Goal: Task Accomplishment & Management: Use online tool/utility

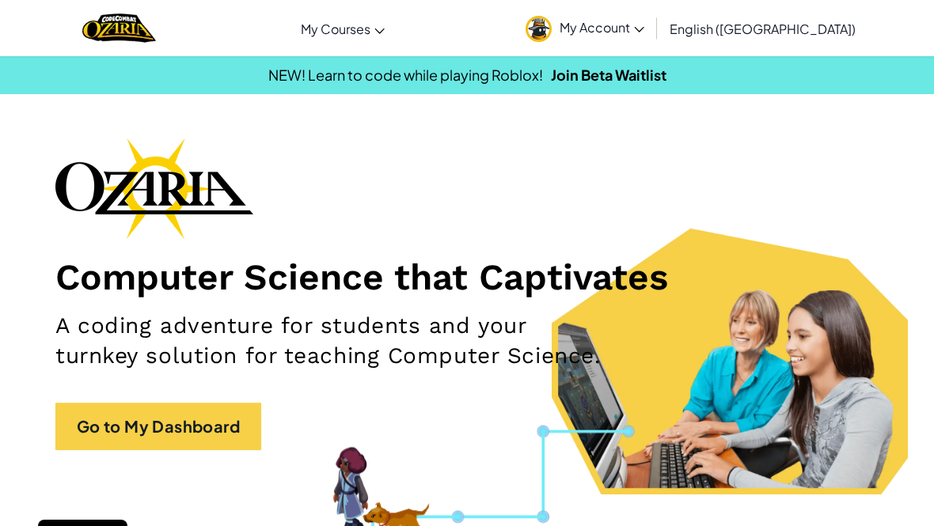
click at [209, 408] on link "Go to My Dashboard" at bounding box center [158, 426] width 206 height 47
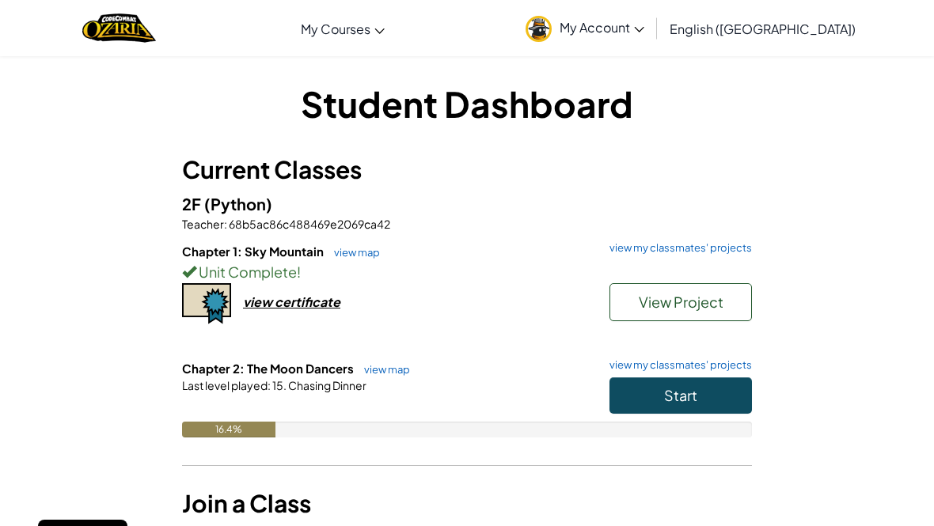
click at [711, 389] on button "Start" at bounding box center [681, 396] width 142 height 36
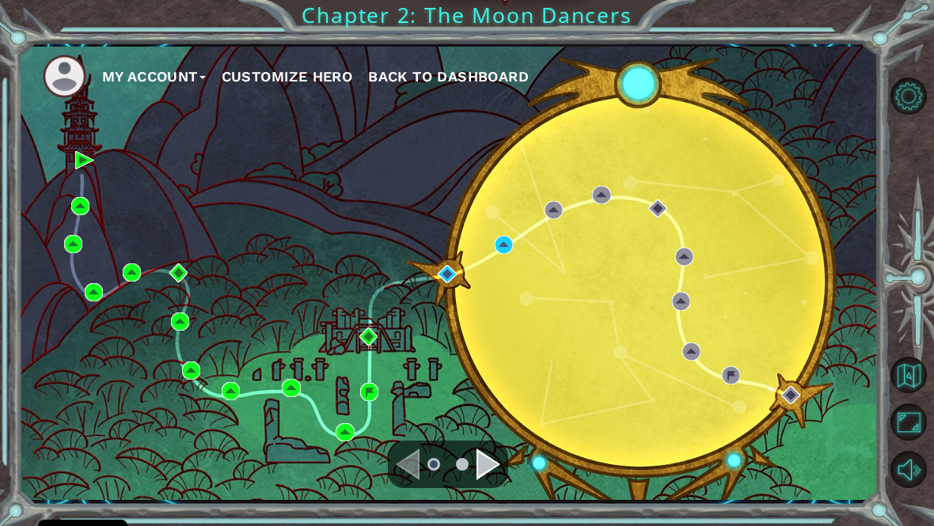
click at [508, 241] on div "My Account Customize Hero Back to Dashboard" at bounding box center [449, 274] width 860 height 454
click at [484, 475] on div "Navigate to the next page" at bounding box center [489, 465] width 24 height 32
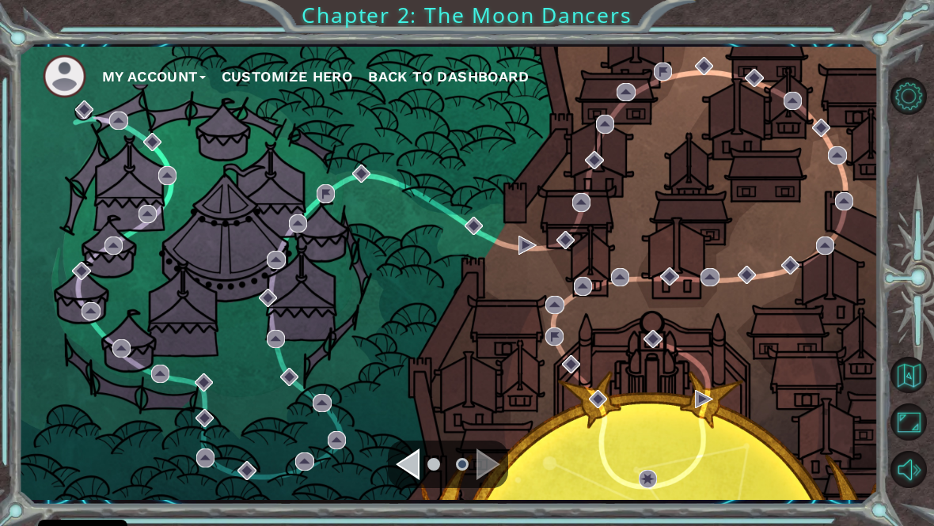
click at [490, 469] on div "Navigate to the next page" at bounding box center [489, 465] width 24 height 32
click at [409, 475] on div "Navigate to the previous page" at bounding box center [408, 465] width 24 height 32
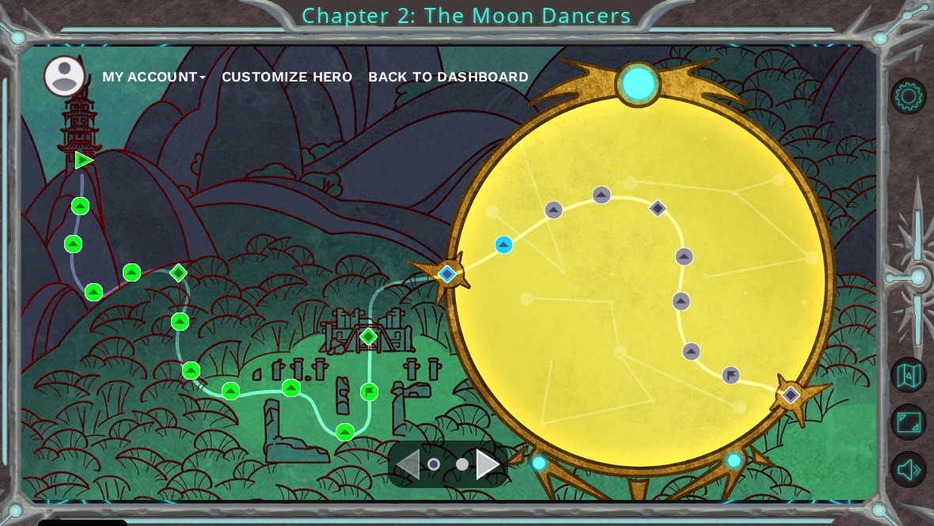
click at [642, 98] on ul "My Account Customize Hero Back to Dashboard" at bounding box center [461, 77] width 836 height 44
click at [486, 272] on div "My Account Customize Hero Back to Dashboard" at bounding box center [449, 274] width 860 height 454
click at [310, 89] on button "Customize Hero" at bounding box center [287, 77] width 131 height 24
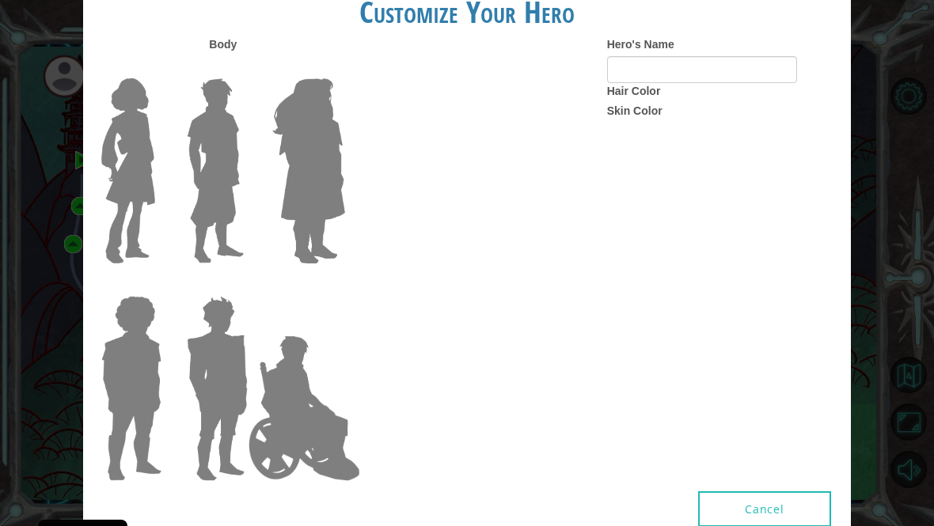
type input "[PERSON_NAME]"
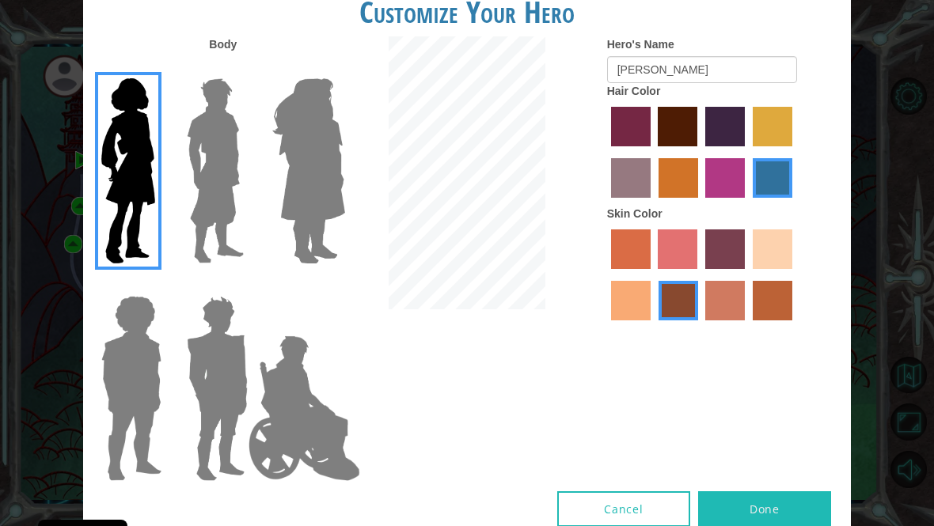
click at [697, 269] on label "froly skin color" at bounding box center [678, 250] width 40 height 40
click at [653, 275] on input "froly skin color" at bounding box center [653, 275] width 0 height 0
radio input "true"
click at [698, 321] on label "karma skin color" at bounding box center [679, 301] width 40 height 40
click at [653, 326] on input "karma skin color" at bounding box center [653, 326] width 0 height 0
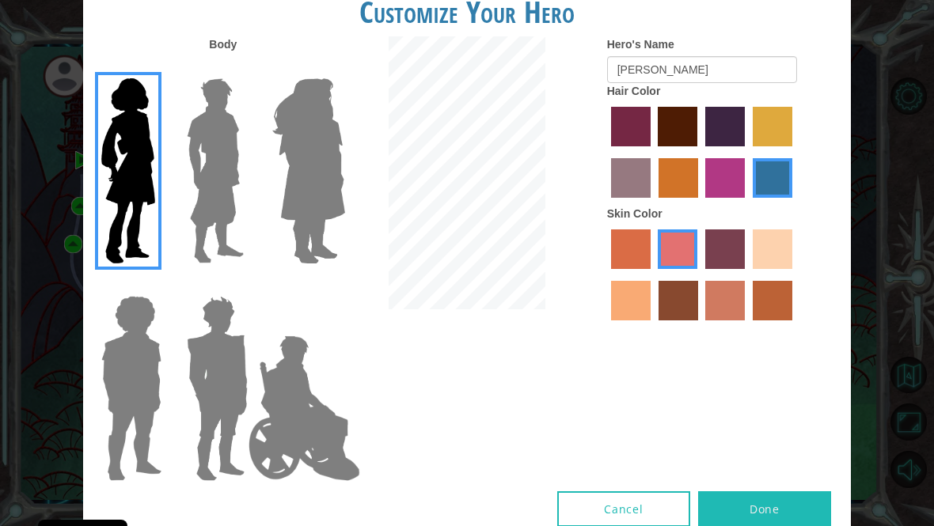
radio input "true"
click at [782, 328] on div at bounding box center [723, 277] width 232 height 103
click at [788, 501] on button "Done" at bounding box center [764, 510] width 133 height 36
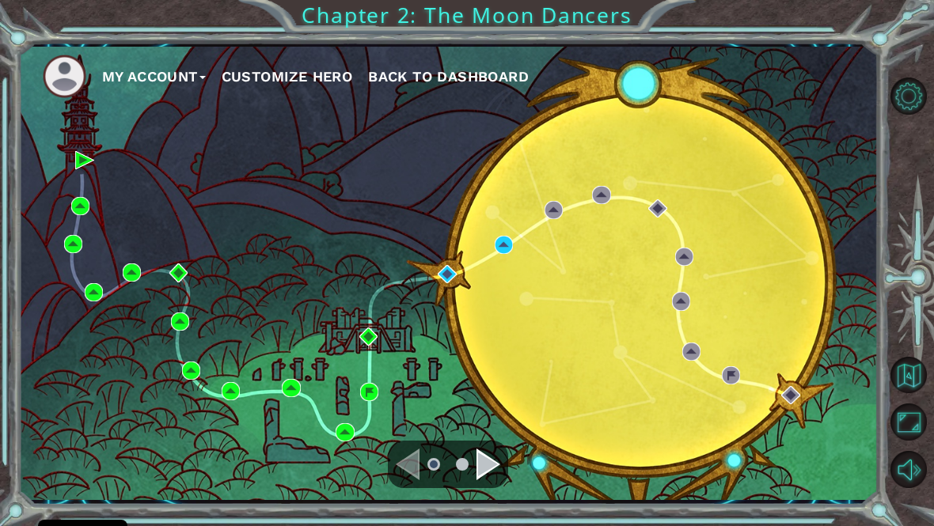
click at [443, 312] on div "My Account Customize Hero Back to Dashboard" at bounding box center [449, 274] width 860 height 454
click at [512, 245] on img at bounding box center [504, 245] width 18 height 18
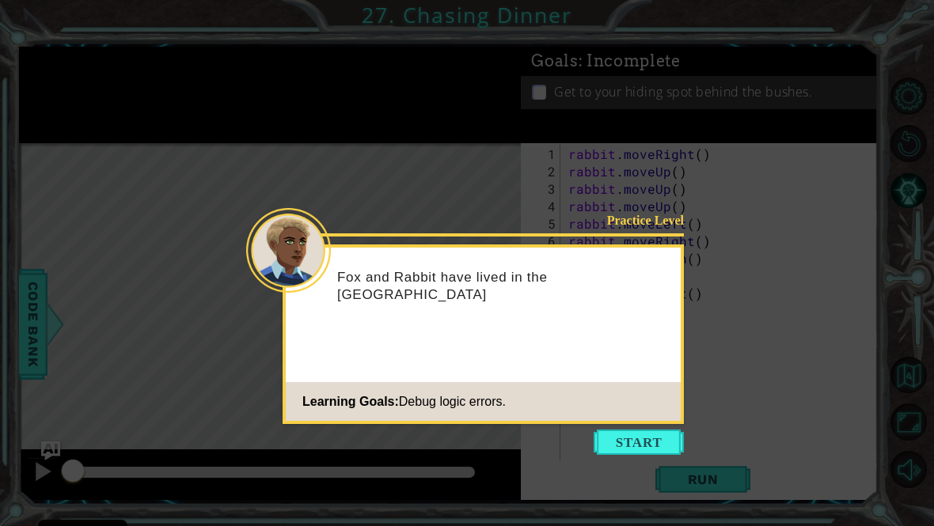
click at [662, 438] on button "Start" at bounding box center [639, 442] width 90 height 25
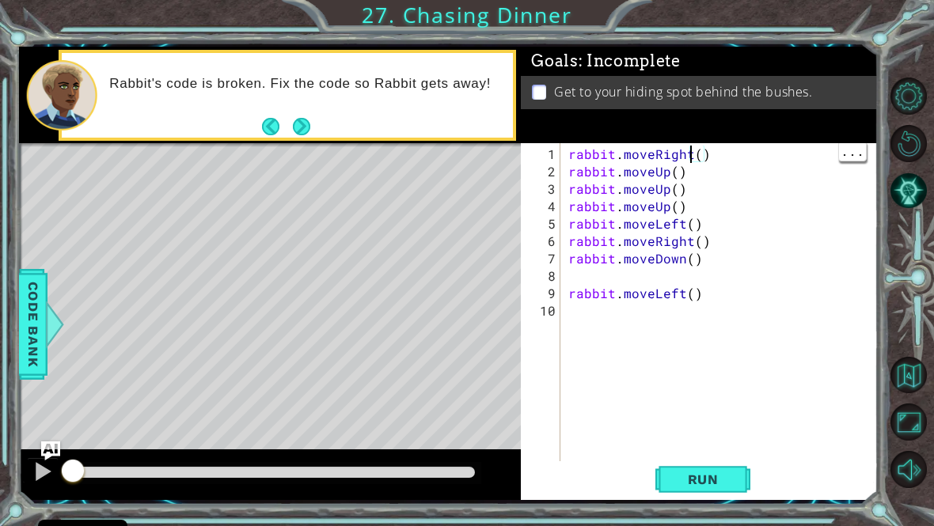
click at [697, 164] on div "rabbit . moveRight ( ) rabbit . moveUp ( ) rabbit . moveUp ( ) rabbit . moveUp …" at bounding box center [723, 329] width 317 height 366
click at [695, 213] on div "rabbit . moveRight ( 2 ) rabbit . moveUp ( ) rabbit . moveUp ( ) rabbit . moveU…" at bounding box center [723, 329] width 317 height 366
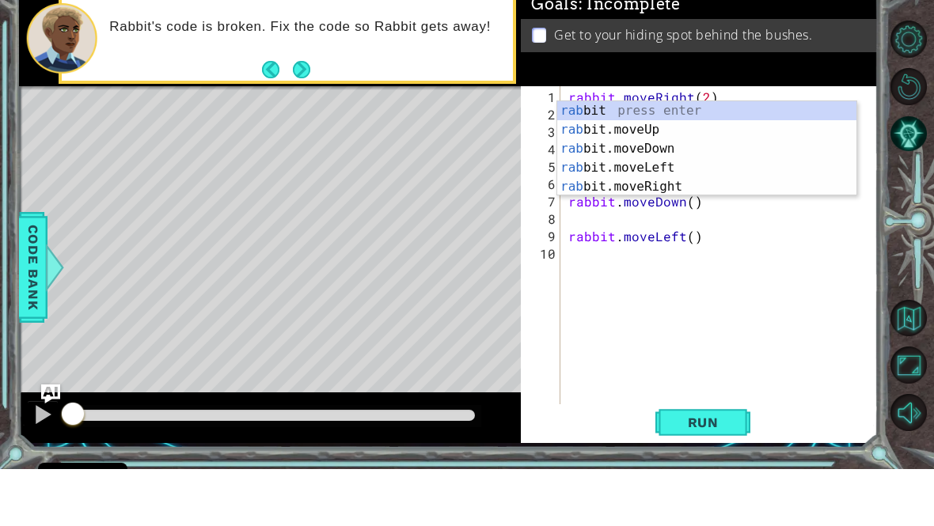
scroll to position [0, 0]
type textarea "r"
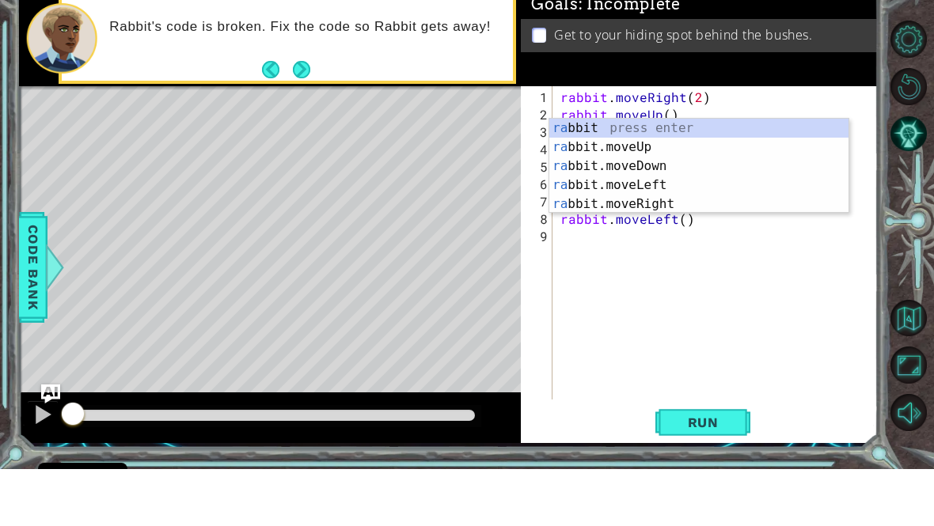
type textarea "r"
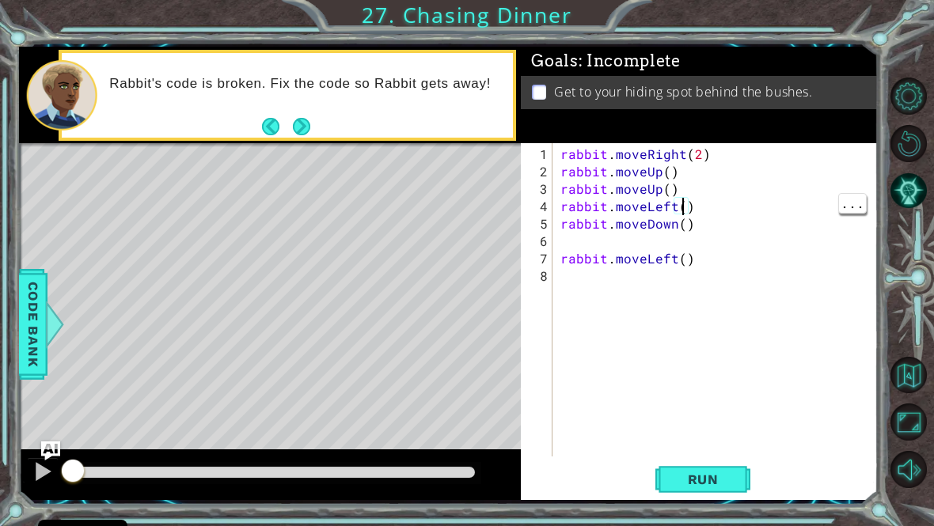
click at [681, 215] on div "rabbit . moveRight ( 2 ) rabbit . moveUp ( ) rabbit . moveUp ( ) rabbit . moveL…" at bounding box center [719, 320] width 325 height 348
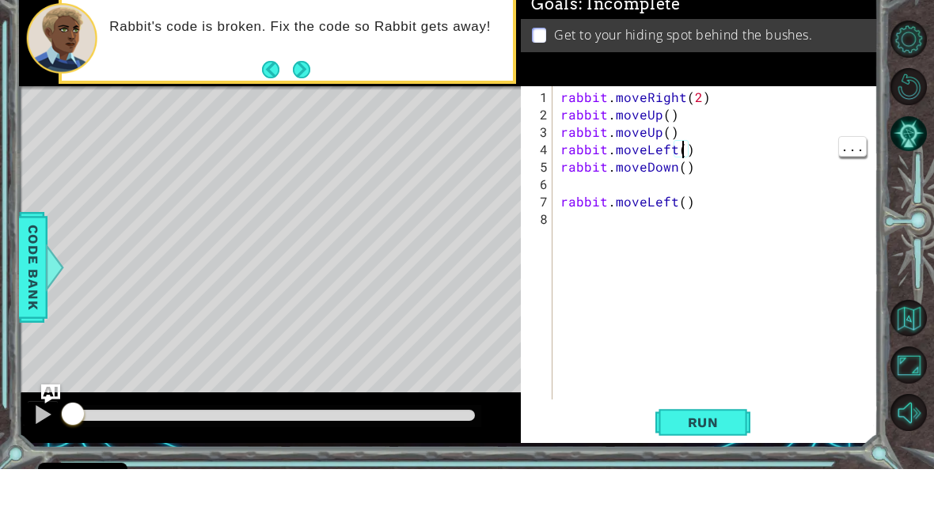
scroll to position [0, 8]
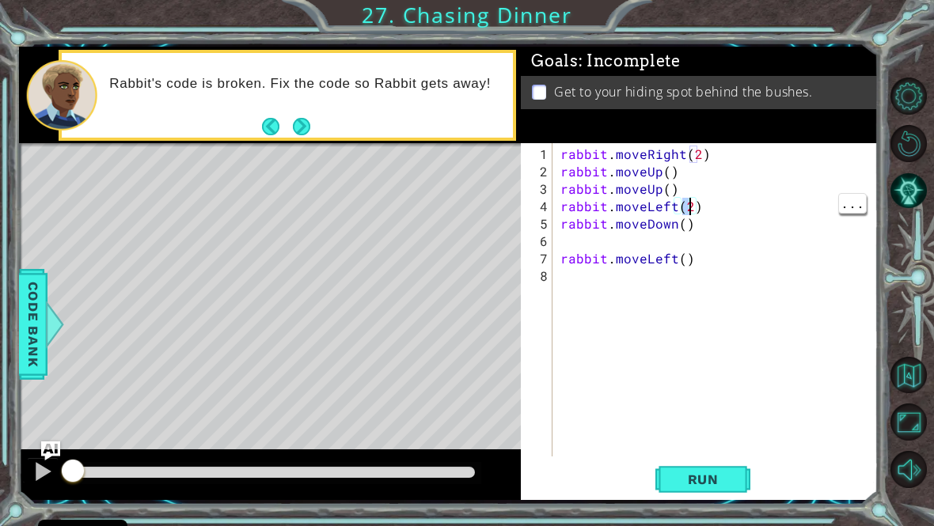
click at [683, 215] on div "rabbit . moveRight ( 2 ) rabbit . moveUp ( ) rabbit . moveUp ( ) rabbit . moveL…" at bounding box center [719, 320] width 325 height 348
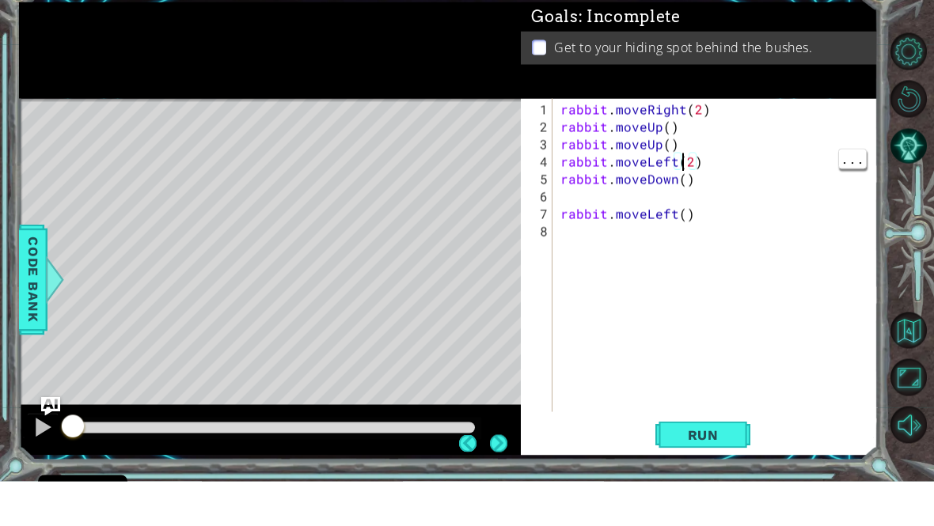
scroll to position [0, 7]
click at [685, 218] on div "rabbit . moveRight ( 2 ) rabbit . moveUp ( ) rabbit . moveUp ( ) rabbit . moveL…" at bounding box center [719, 320] width 325 height 348
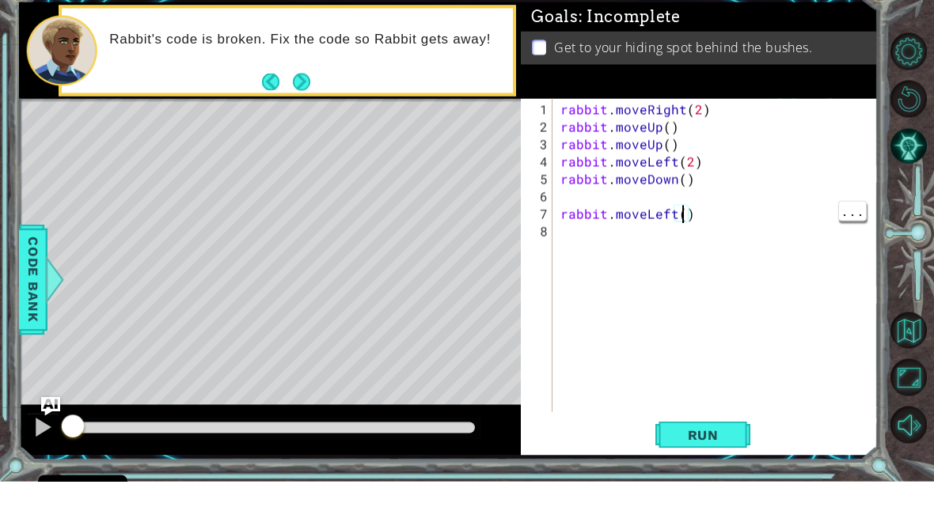
click at [689, 154] on div "rabbit . moveRight ( 2 ) rabbit . moveUp ( ) rabbit . moveUp ( ) rabbit . moveL…" at bounding box center [719, 320] width 325 height 348
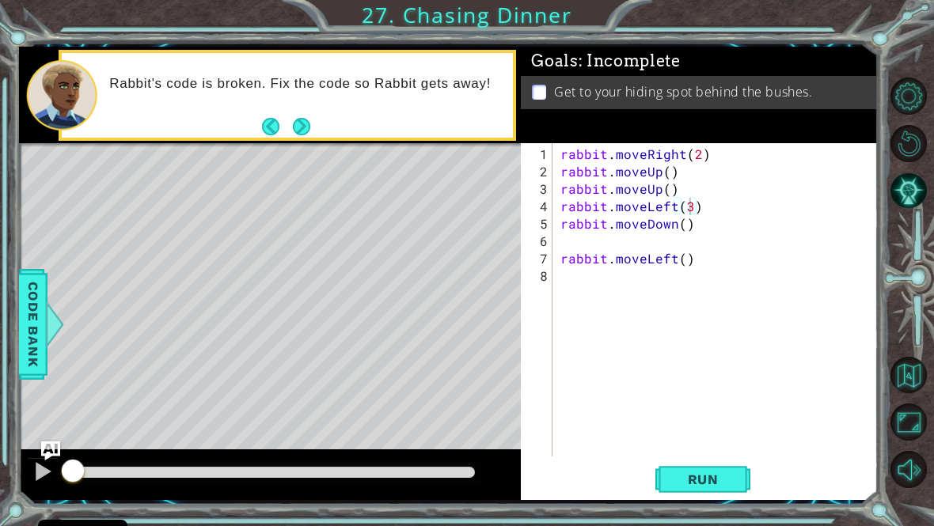
type textarea "rabbit.moveLeft(3)"
click at [697, 488] on span "Run" at bounding box center [703, 480] width 63 height 16
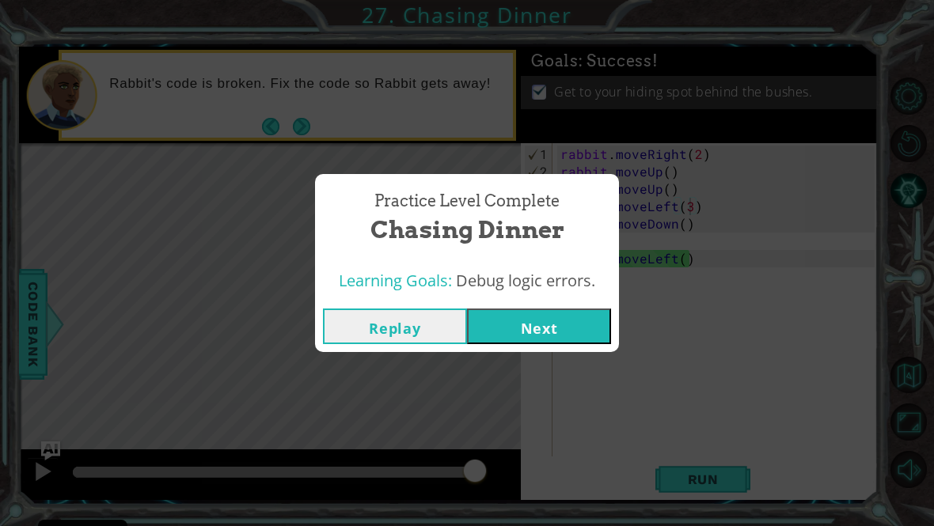
click at [567, 323] on button "Next" at bounding box center [539, 327] width 144 height 36
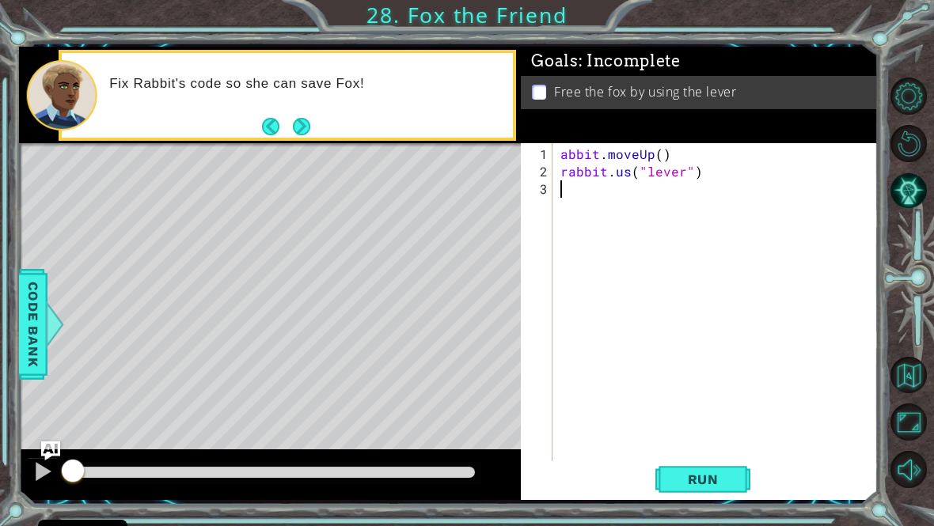
click at [572, 143] on div "Goals : Incomplete Free the fox by using the lever" at bounding box center [699, 95] width 357 height 97
click at [564, 143] on div "Goals : Incomplete Free the fox by using the lever" at bounding box center [699, 95] width 357 height 97
click at [557, 166] on div "abbit . moveUp ( ) rabbit . us ( "lever" )" at bounding box center [719, 329] width 325 height 366
click at [564, 162] on div "abbit . moveUp ( ) rabbit . us ( "lever" )" at bounding box center [719, 329] width 325 height 366
click at [567, 161] on div "abbit . moveUp ( ) rabbit . us ( "lever" )" at bounding box center [719, 329] width 325 height 366
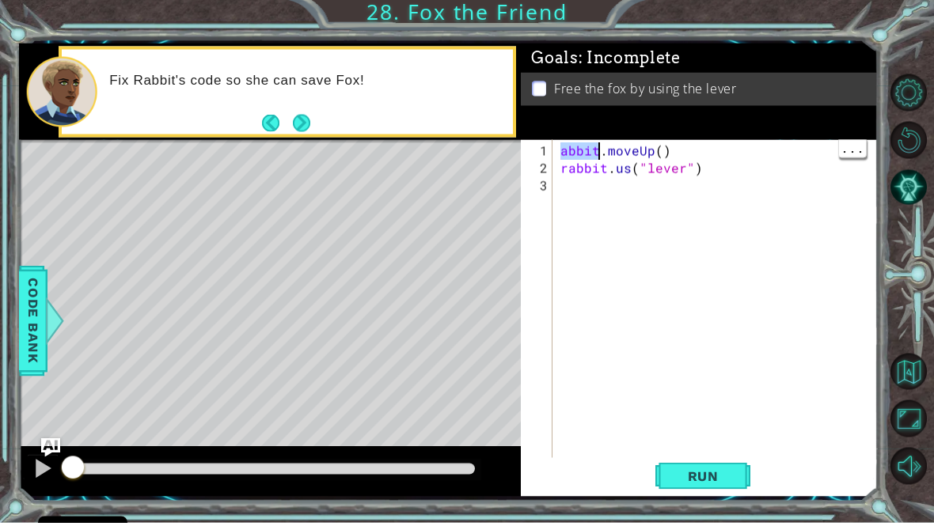
click at [560, 162] on div "abbit . moveUp ( ) rabbit . us ( "lever" )" at bounding box center [719, 329] width 325 height 366
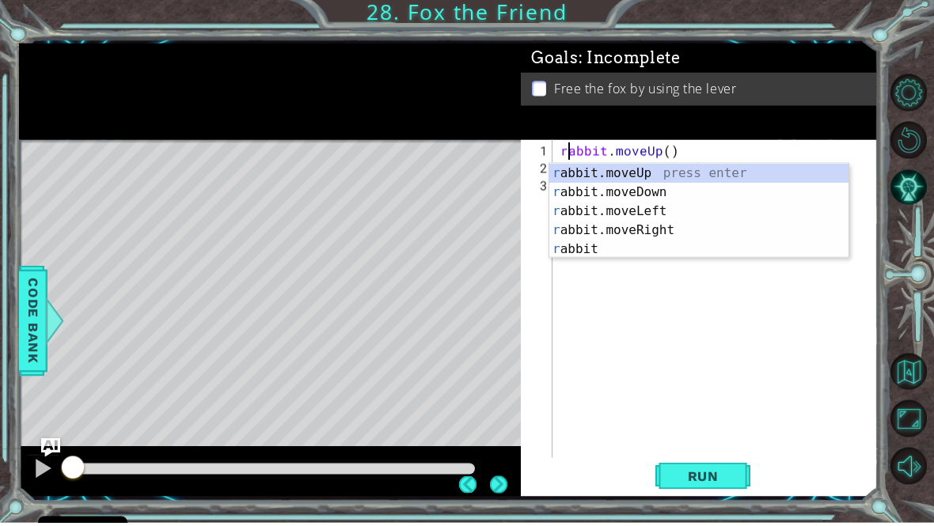
scroll to position [0, 1]
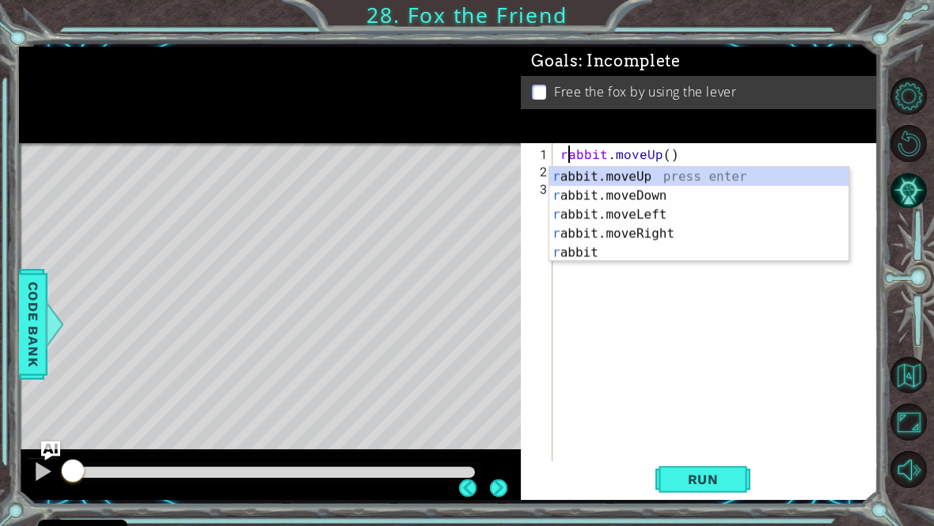
click at [700, 169] on div "r abbit.moveUp press enter r abbit.moveDown press enter r abbit.moveLeft press …" at bounding box center [698, 233] width 299 height 133
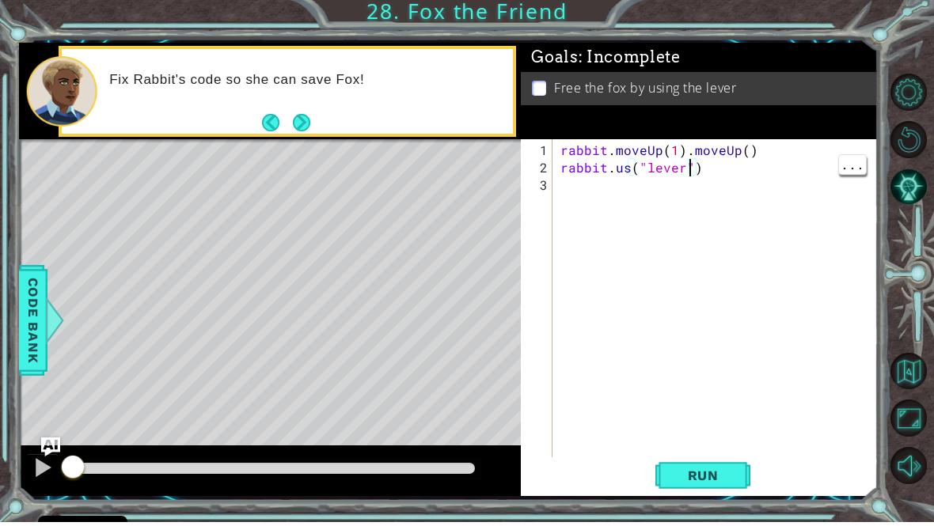
click at [770, 143] on div "Goals : Incomplete Free the fox by using the lever" at bounding box center [699, 95] width 357 height 97
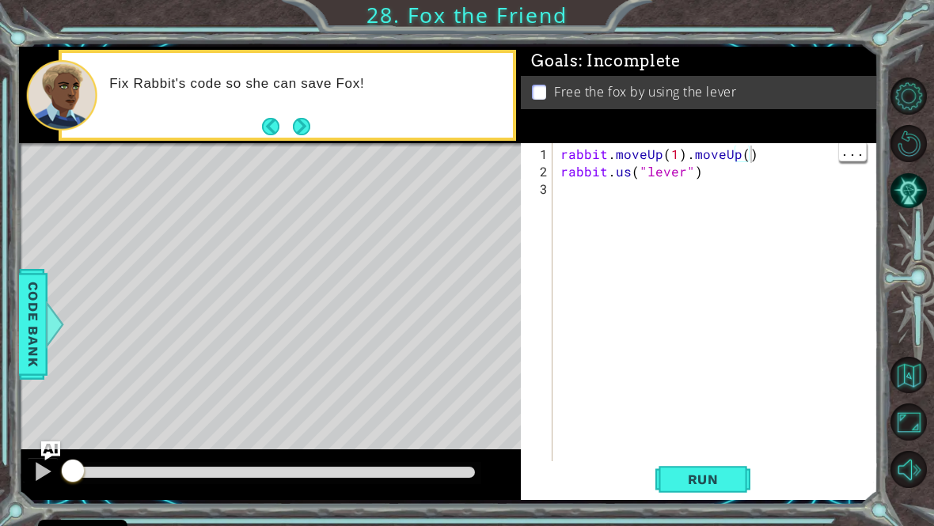
click at [760, 162] on div "rabbit . moveUp ( 1 ) . moveUp ( ) rabbit . us ( "lever" )" at bounding box center [719, 329] width 325 height 366
click at [625, 187] on div "rabbit . moveUp ( 1 ) rabbit . us ( "lever" )" at bounding box center [719, 329] width 325 height 366
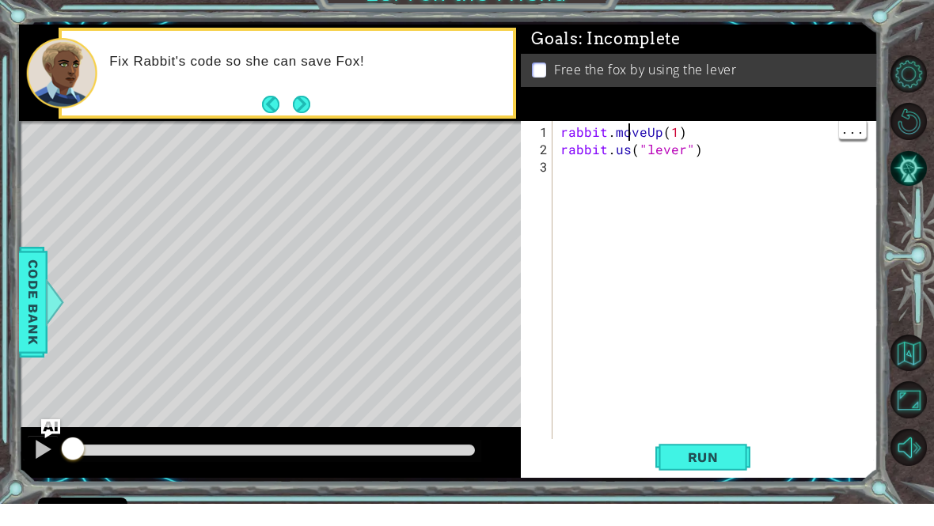
click at [628, 146] on div "rabbit . moveUp ( 1 ) rabbit . us ( "lever" )" at bounding box center [719, 329] width 325 height 366
click at [629, 146] on div "rabbit . moveUp ( 1 ) rabbit . us ( "lever" )" at bounding box center [719, 329] width 325 height 366
type textarea "rabbit.use("lever")"
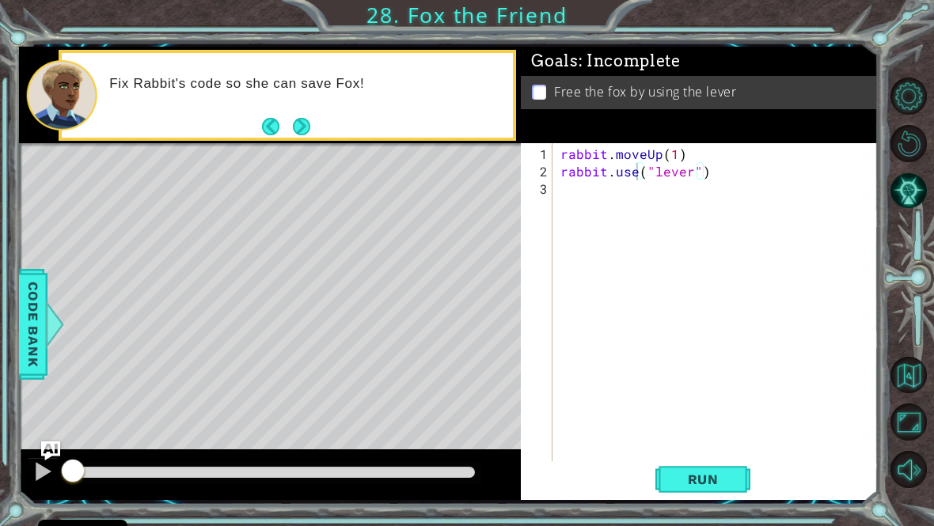
scroll to position [0, 0]
click at [583, 208] on div "rabbit . moveUp ( 1 ) rabbit . use ( "lever" )" at bounding box center [719, 329] width 325 height 366
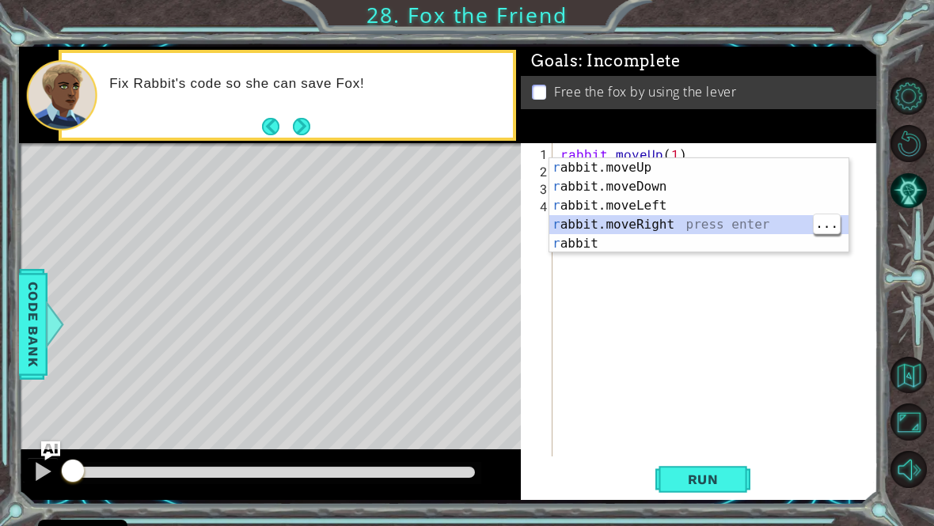
click at [726, 223] on div "r abbit.moveUp press enter r abbit.moveDown press enter r abbit.moveLeft press …" at bounding box center [698, 224] width 299 height 133
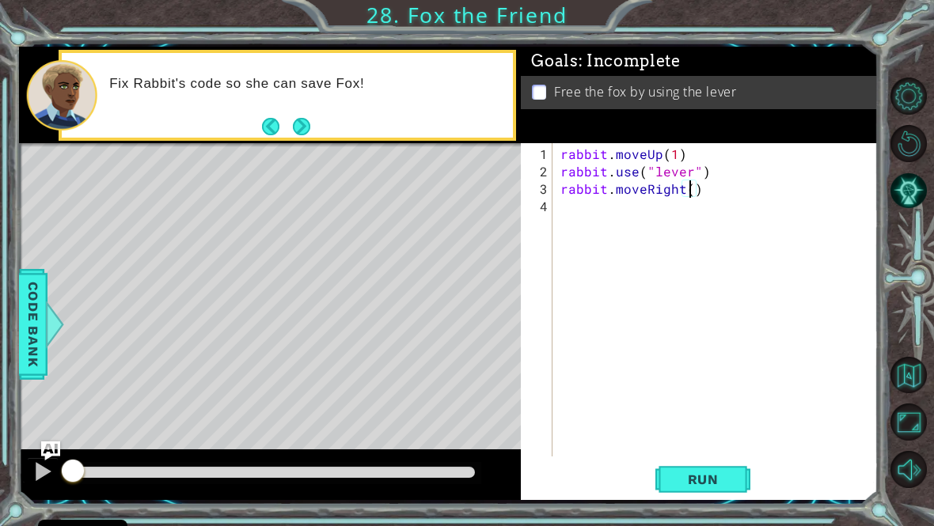
scroll to position [0, 8]
type textarea "rabbit.moveRight(2)"
click at [711, 484] on span "Run" at bounding box center [703, 480] width 63 height 16
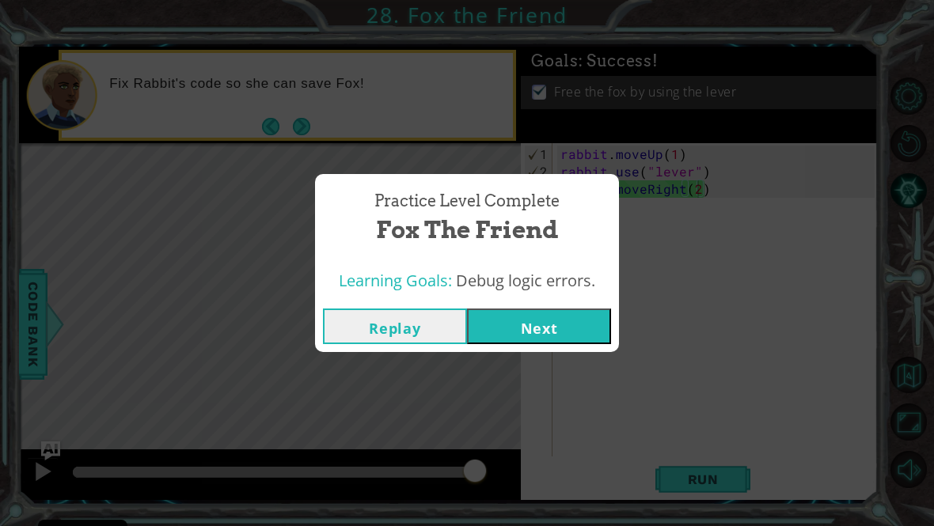
click at [586, 333] on button "Next" at bounding box center [539, 327] width 144 height 36
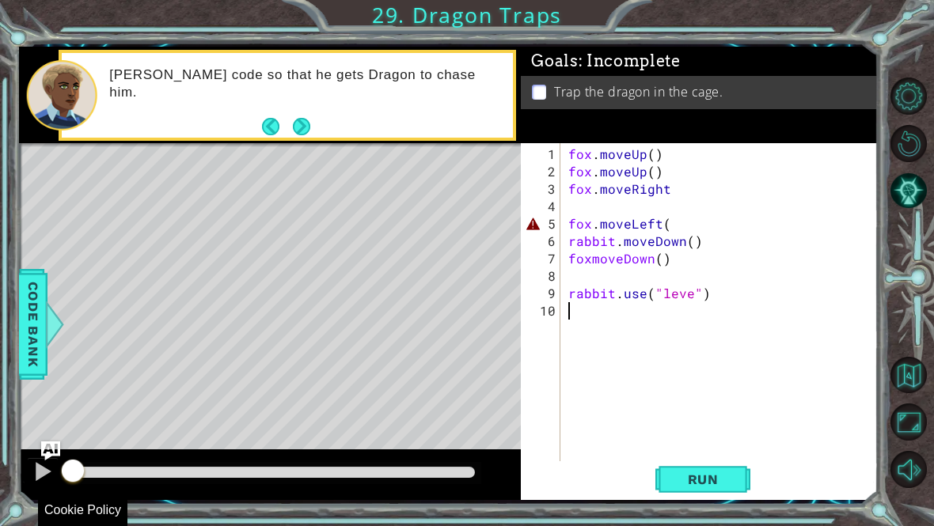
click at [670, 488] on button "Run" at bounding box center [702, 479] width 95 height 36
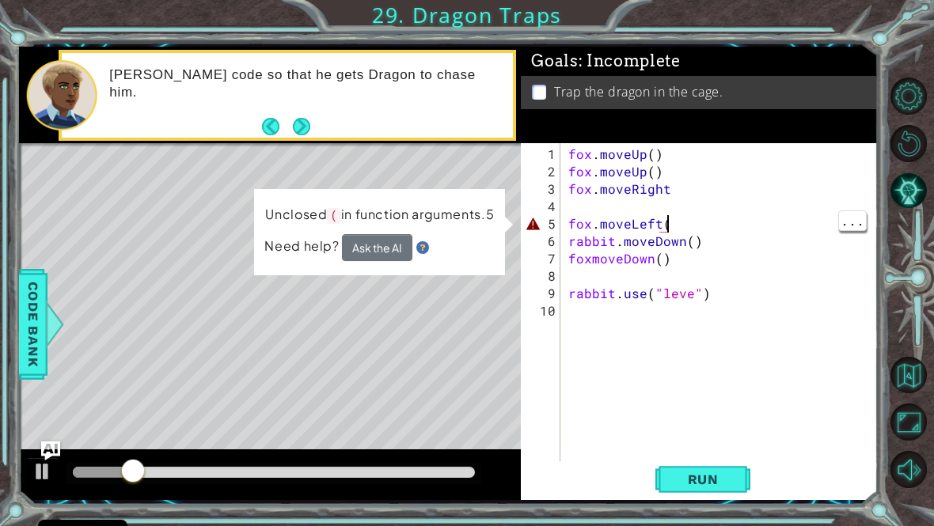
click at [716, 232] on div "fox . moveUp ( ) fox . moveUp ( ) fox . moveRight fox . moveLeft ( rabbit . mov…" at bounding box center [723, 329] width 317 height 366
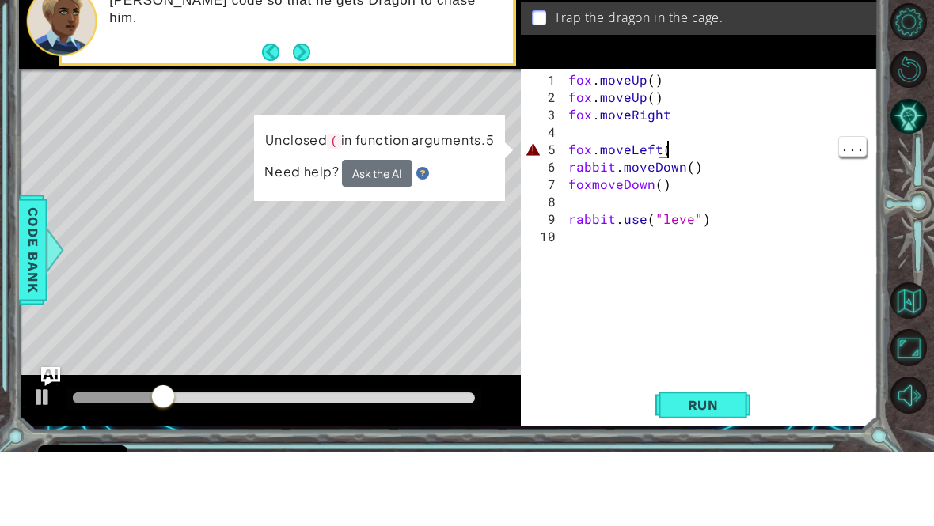
type textarea "fox.moveLeft()"
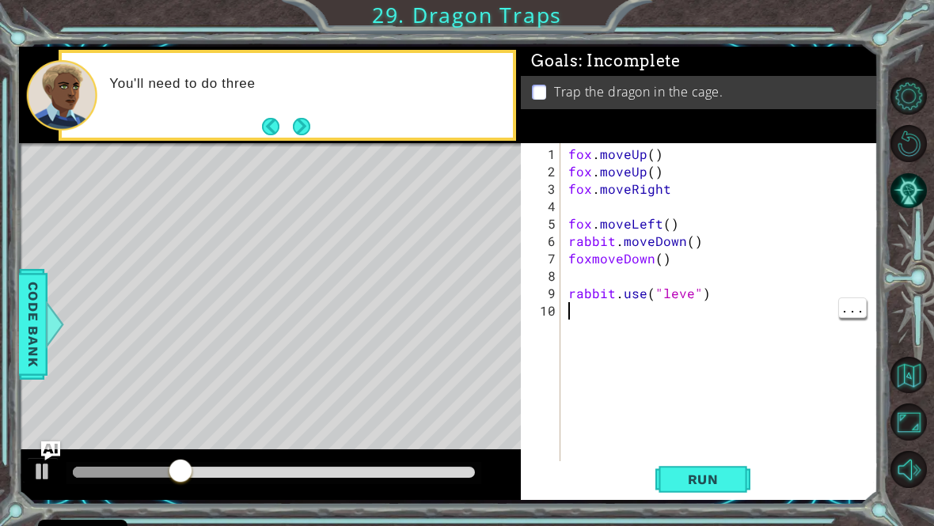
click at [707, 475] on button "Run" at bounding box center [702, 479] width 95 height 36
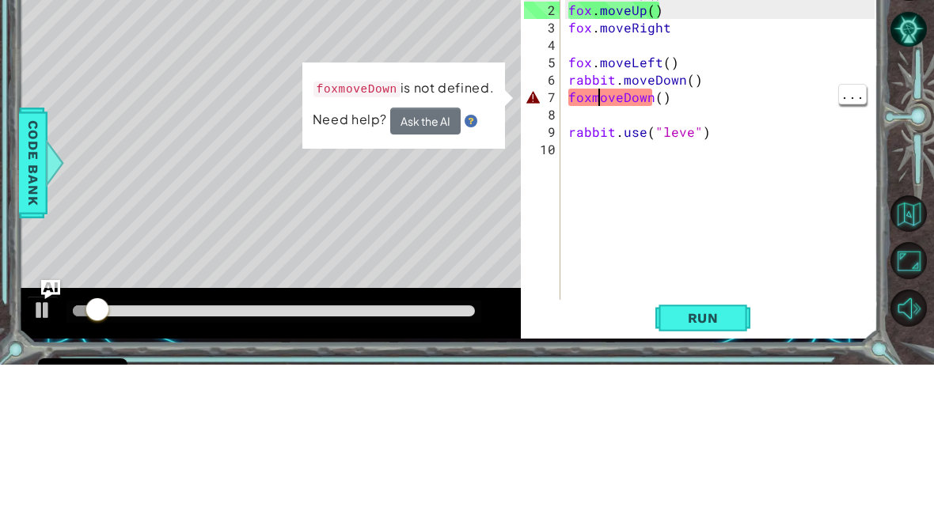
click at [598, 146] on div "fox . moveUp ( ) fox . moveUp ( ) fox . moveRight fox . moveLeft ( ) rabbit . m…" at bounding box center [723, 329] width 317 height 366
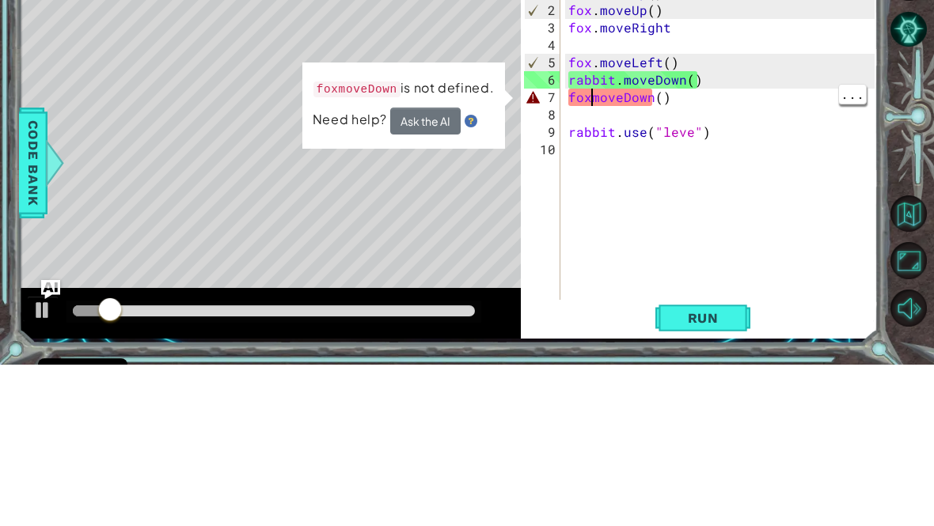
click at [591, 146] on div "fox . moveUp ( ) fox . moveUp ( ) fox . moveRight fox . moveLeft ( ) rabbit . m…" at bounding box center [723, 329] width 317 height 366
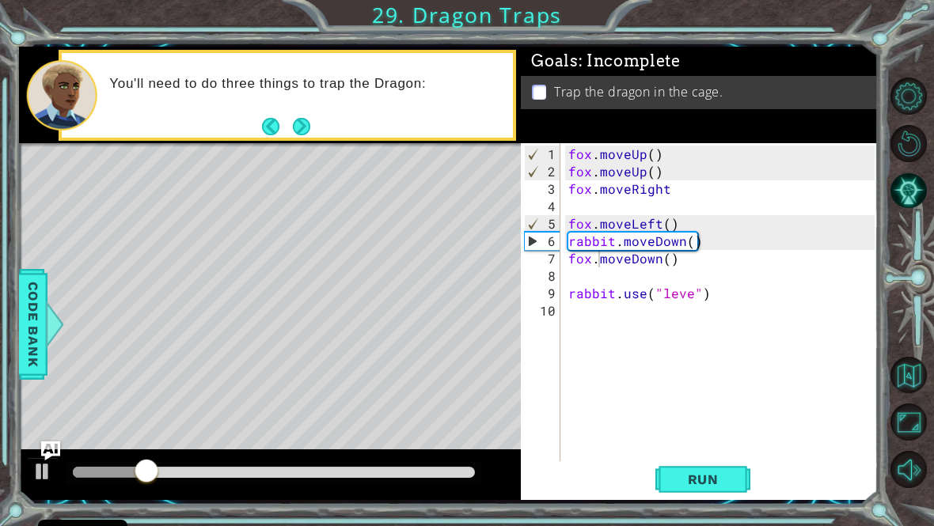
type textarea "fox.moveDown()"
click at [712, 488] on span "Run" at bounding box center [703, 480] width 63 height 16
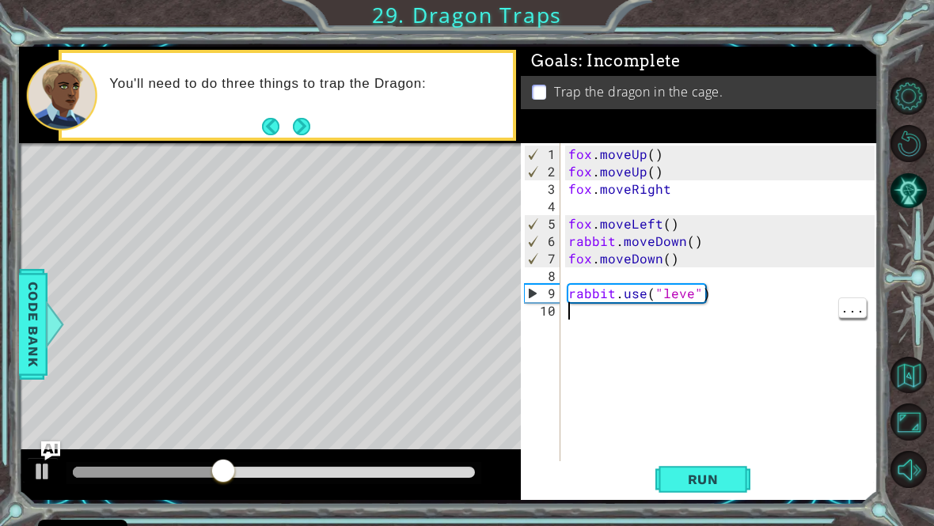
scroll to position [0, 0]
click at [700, 294] on div "fox . moveUp ( ) fox . moveUp ( ) fox . moveRight fox . moveLeft ( ) rabbit . m…" at bounding box center [723, 329] width 317 height 366
click at [708, 299] on div "fox . moveUp ( ) fox . moveUp ( ) fox . moveRight fox . moveLeft ( ) rabbit . m…" at bounding box center [723, 329] width 317 height 366
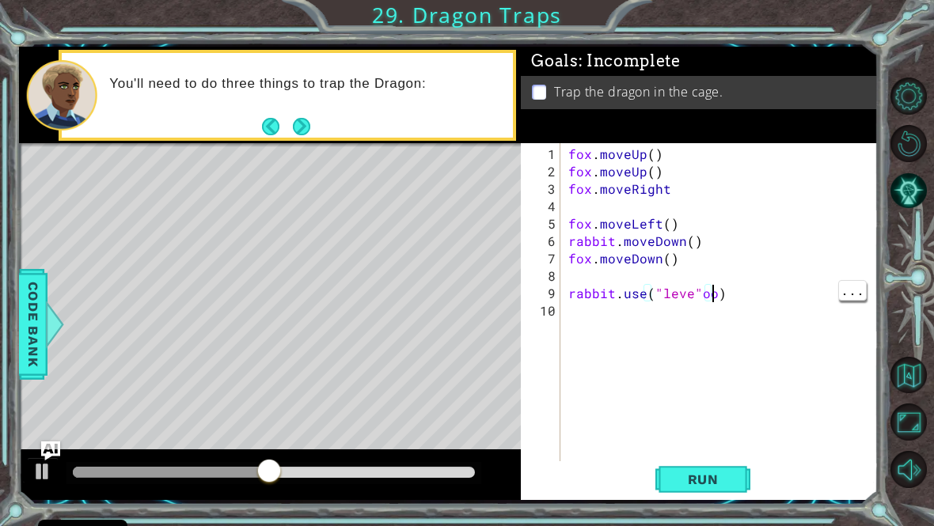
scroll to position [0, 9]
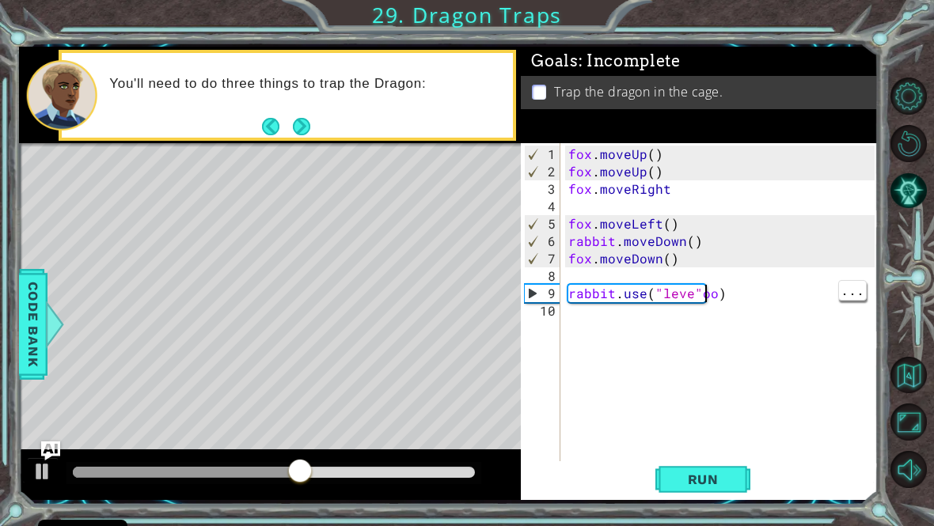
click at [708, 302] on div "fox . moveUp ( ) fox . moveUp ( ) fox . moveRight fox . moveLeft ( ) rabbit . m…" at bounding box center [723, 329] width 317 height 366
click at [761, 294] on div "fox . moveUp ( ) fox . moveUp ( ) fox . moveRight fox . moveLeft ( ) rabbit . m…" at bounding box center [723, 329] width 317 height 366
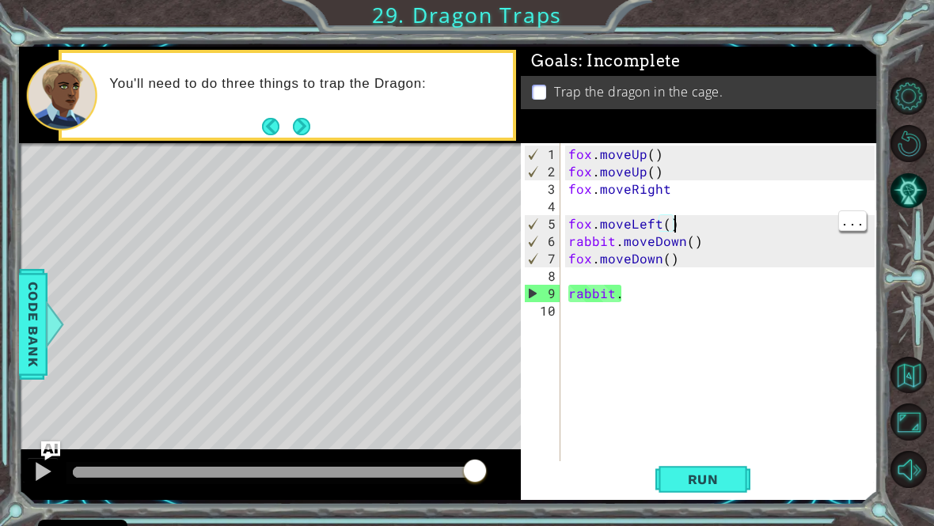
click at [691, 227] on div "fox . moveUp ( ) fox . moveUp ( ) fox . moveRight fox . moveLeft ( ) rabbit . m…" at bounding box center [723, 329] width 317 height 366
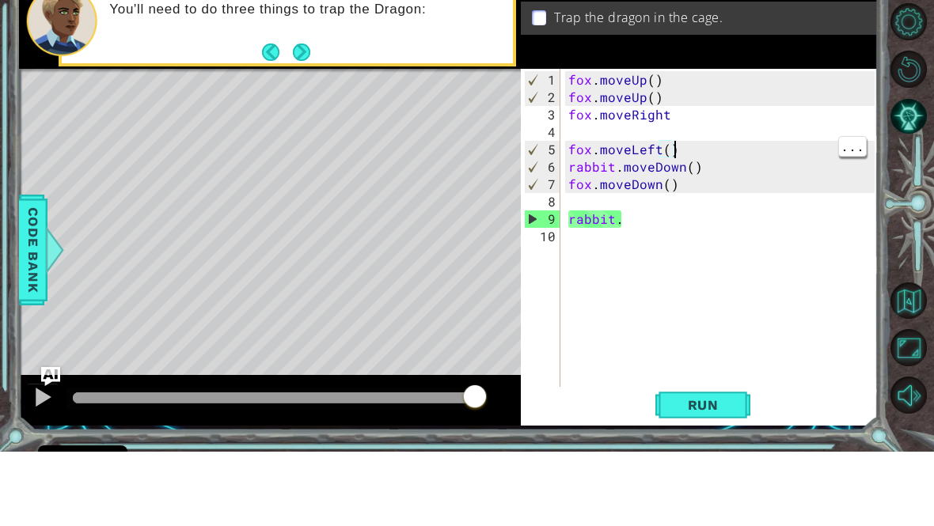
type textarea "fox.moveUp()"
click at [572, 146] on div "fox . moveUp ( ) fox . moveUp ( ) fox . moveRight fox . moveLeft ( ) rabbit . m…" at bounding box center [723, 329] width 317 height 366
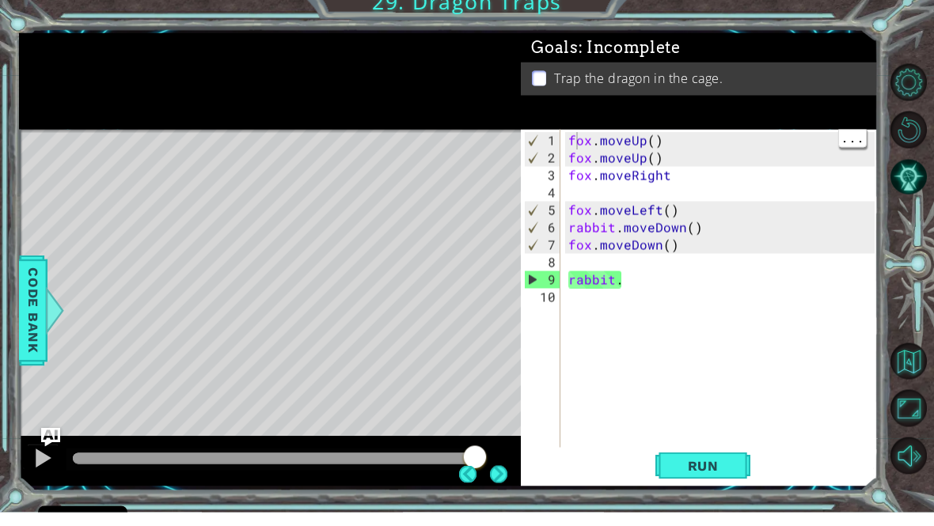
scroll to position [0, 0]
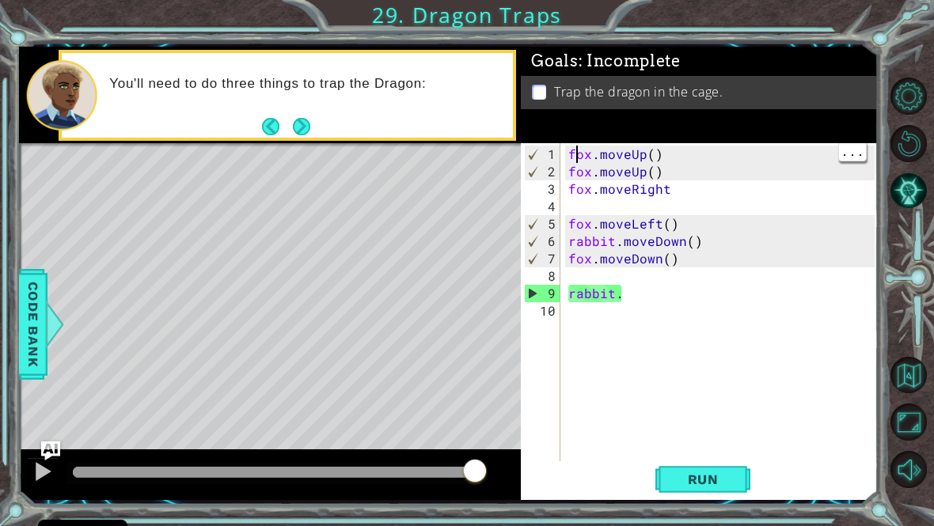
click at [558, 160] on div "1" at bounding box center [543, 154] width 36 height 17
click at [928, 139] on button "Restart Level" at bounding box center [909, 143] width 37 height 37
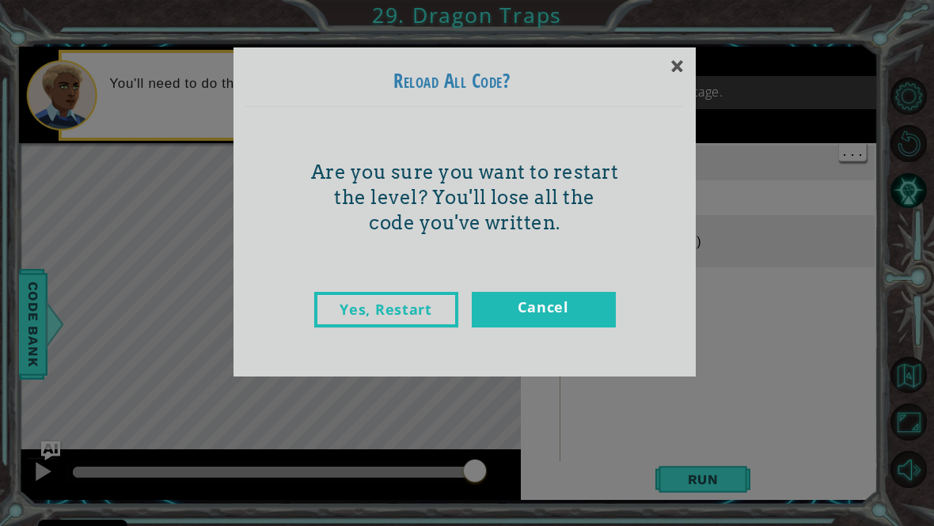
click at [379, 315] on link "Yes, Restart" at bounding box center [386, 310] width 144 height 36
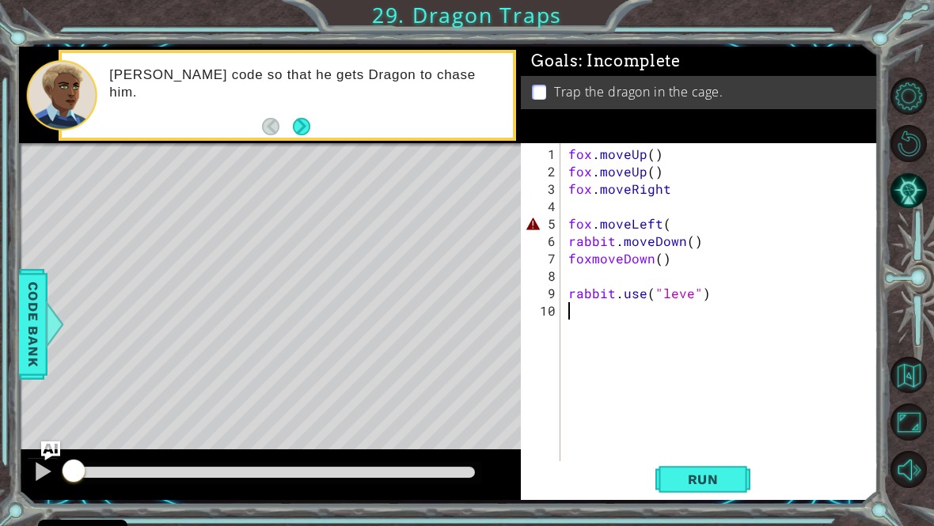
click at [700, 488] on span "Run" at bounding box center [703, 480] width 63 height 16
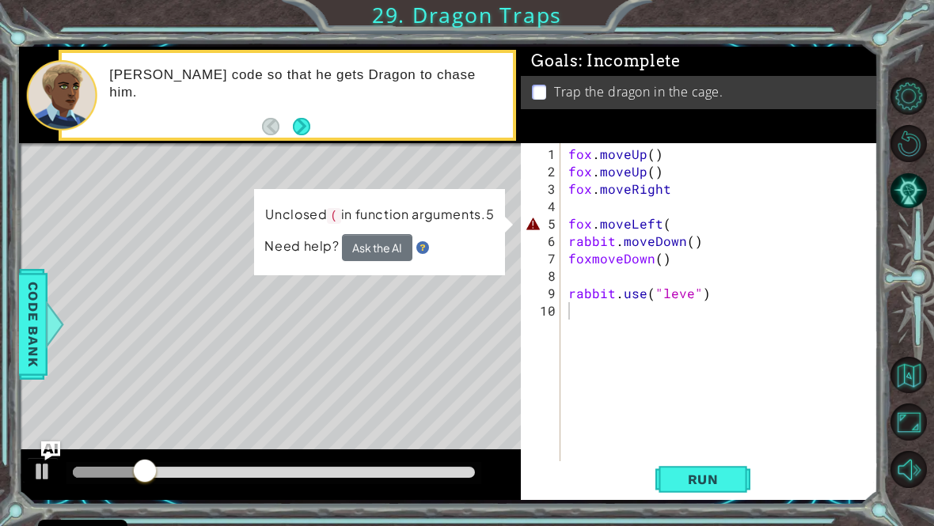
click at [358, 258] on button "Ask the AI" at bounding box center [377, 247] width 70 height 27
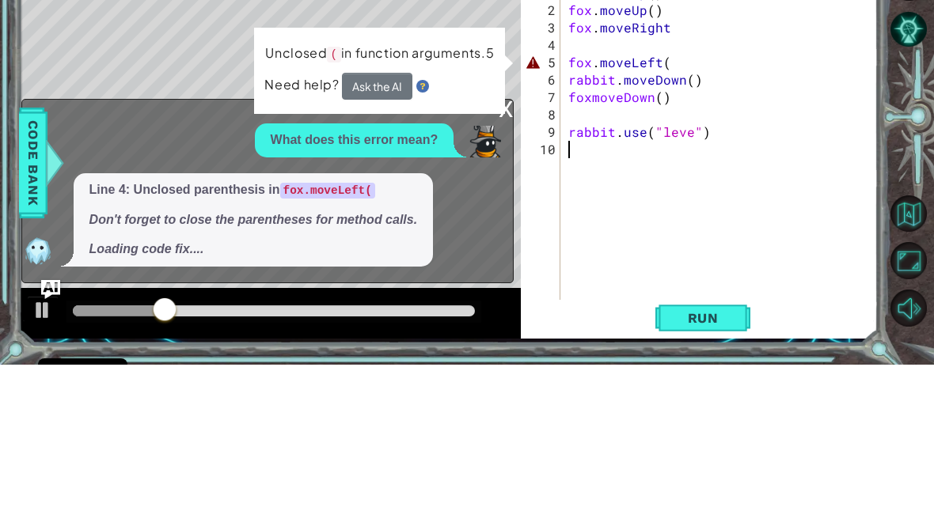
click at [363, 234] on button "Ask the AI" at bounding box center [377, 247] width 70 height 27
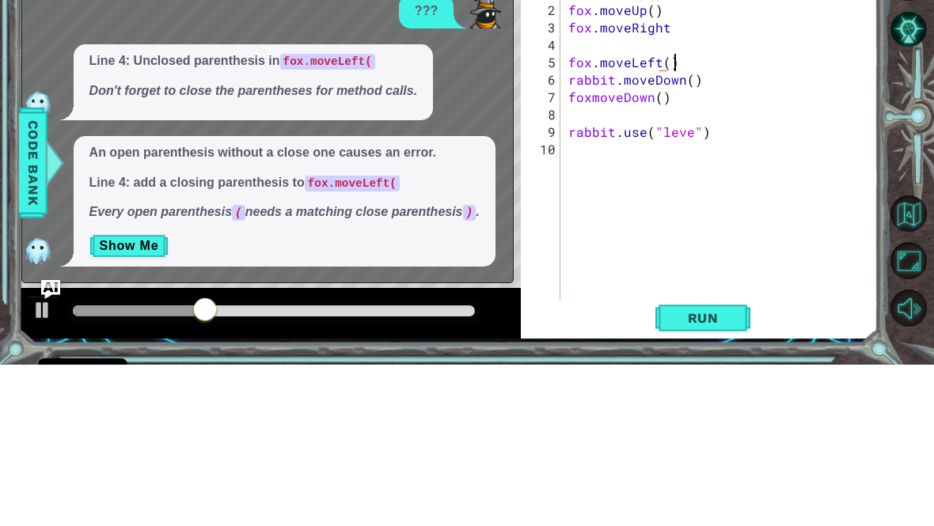
scroll to position [0, 6]
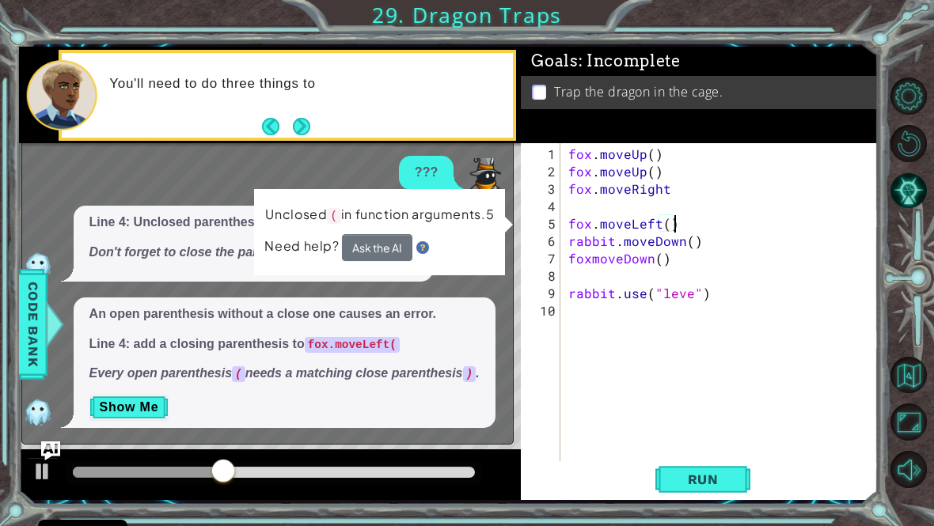
click at [687, 497] on button "Run" at bounding box center [702, 479] width 95 height 36
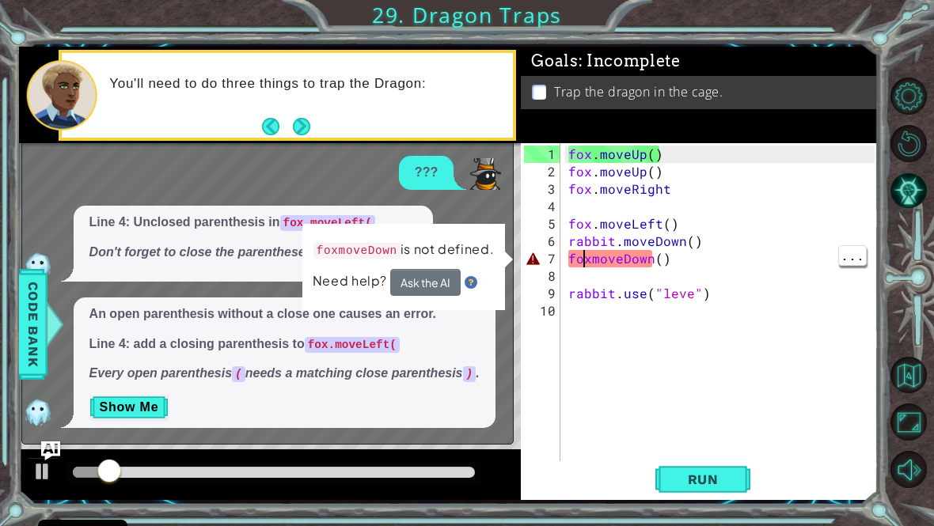
click at [586, 267] on div "fox . moveUp ( ) fox . moveUp ( ) fox . moveRight fox . moveLeft ( ) rabbit . m…" at bounding box center [723, 329] width 317 height 366
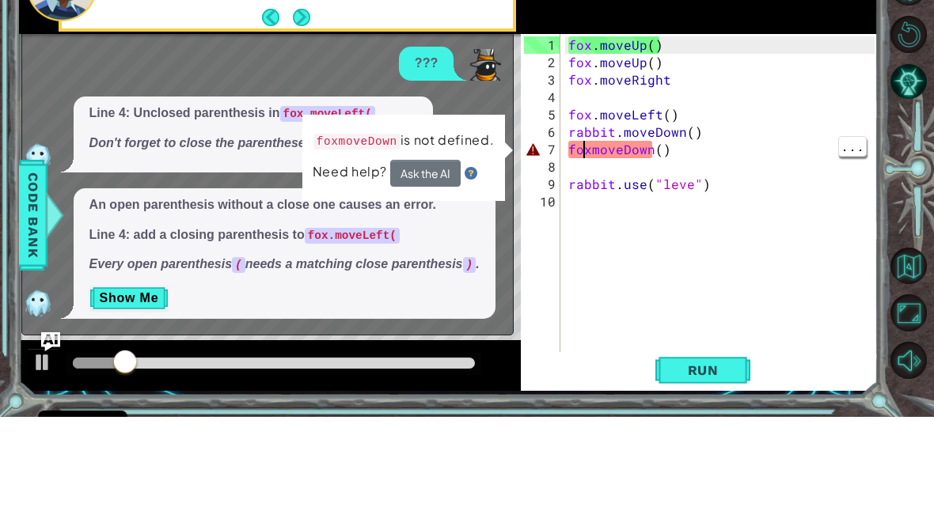
click at [587, 152] on div "fox . moveUp ( ) fox . moveUp ( ) fox . moveRight fox . moveLeft ( ) rabbit . m…" at bounding box center [723, 329] width 317 height 366
click at [587, 149] on div "fox . moveUp ( ) fox . moveUp ( ) fox . moveRight fox . moveLeft ( ) rabbit . m…" at bounding box center [723, 329] width 317 height 366
click at [601, 146] on div "fox . moveUp ( ) fox . moveUp ( ) fox . moveRight fox . moveLeft ( ) rabbit . m…" at bounding box center [723, 329] width 317 height 366
click at [591, 149] on div "fox . moveUp ( ) fox . moveUp ( ) fox . moveRight fox . moveLeft ( ) rabbit . m…" at bounding box center [723, 329] width 317 height 366
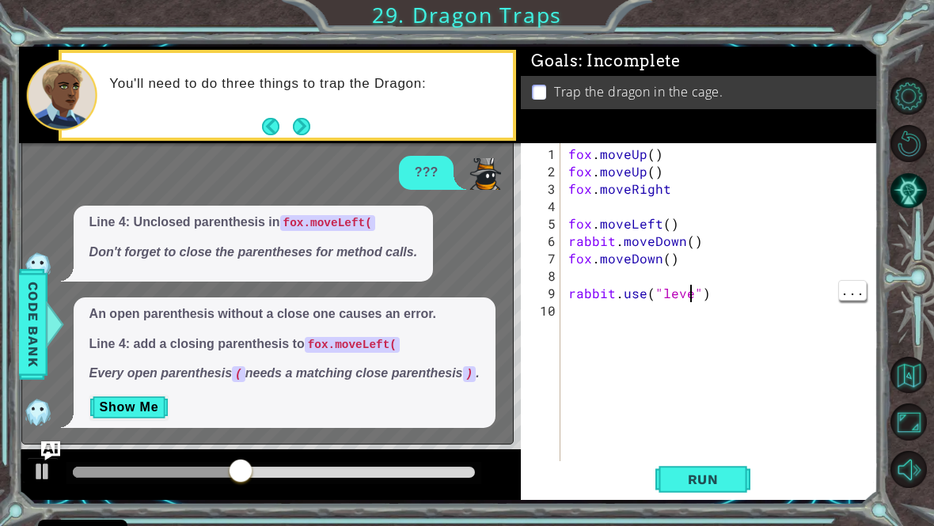
click at [693, 306] on div "fox . moveUp ( ) fox . moveUp ( ) fox . moveRight fox . moveLeft ( ) rabbit . m…" at bounding box center [723, 329] width 317 height 366
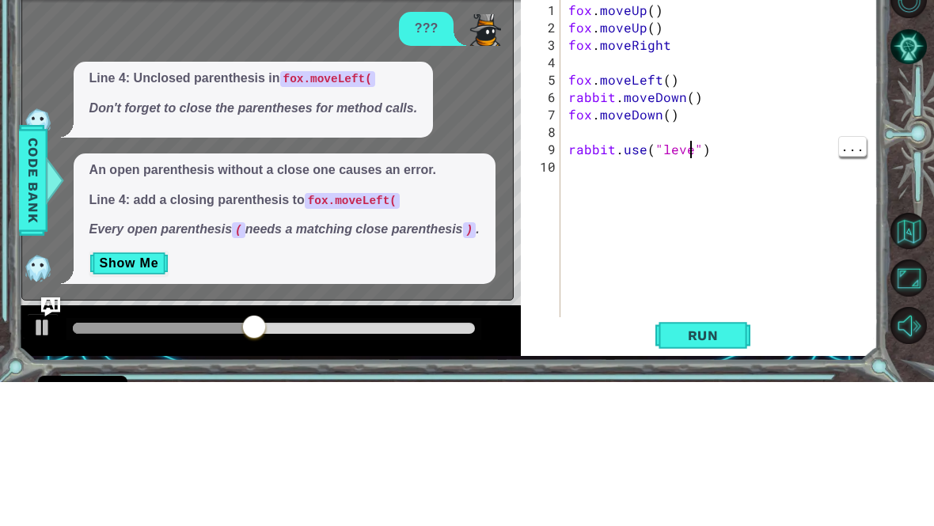
scroll to position [0, 8]
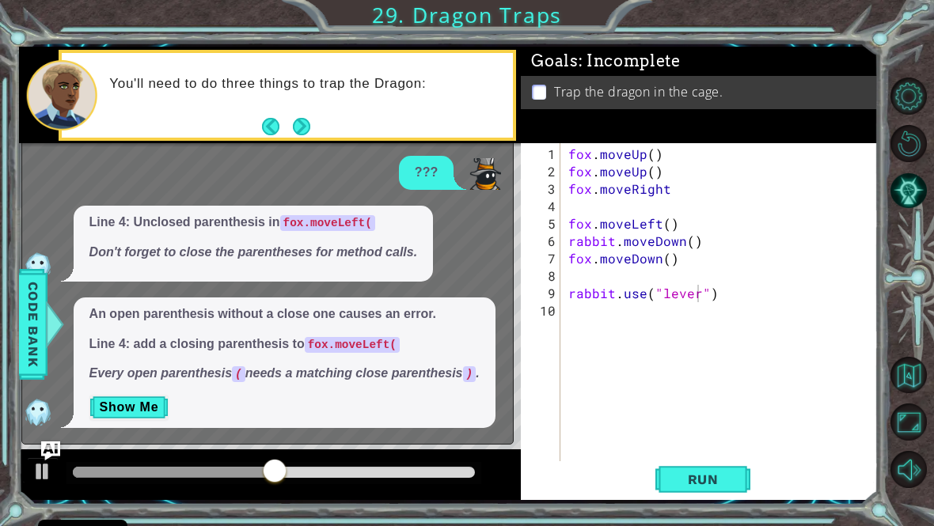
type textarea "rabbit.use("lever")"
click at [718, 481] on span "Run" at bounding box center [703, 480] width 63 height 16
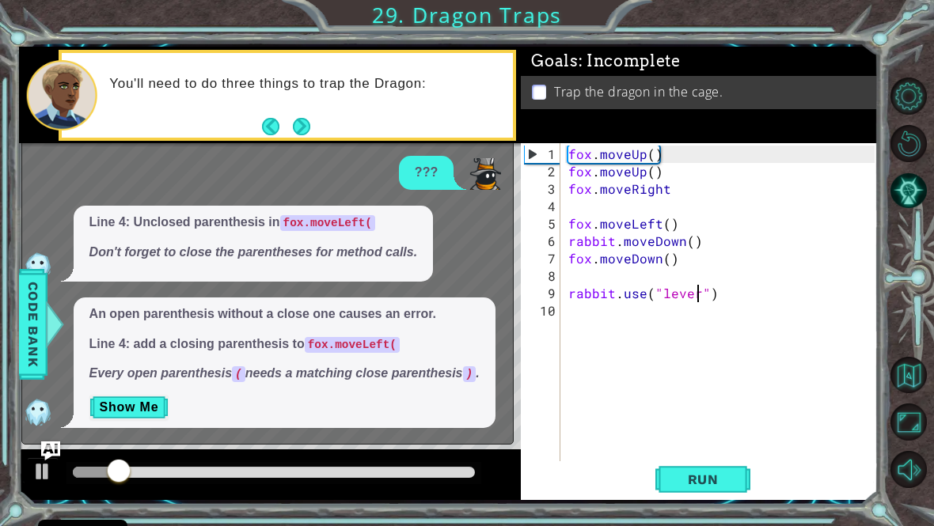
click at [28, 353] on span "Code Bank" at bounding box center [33, 324] width 25 height 97
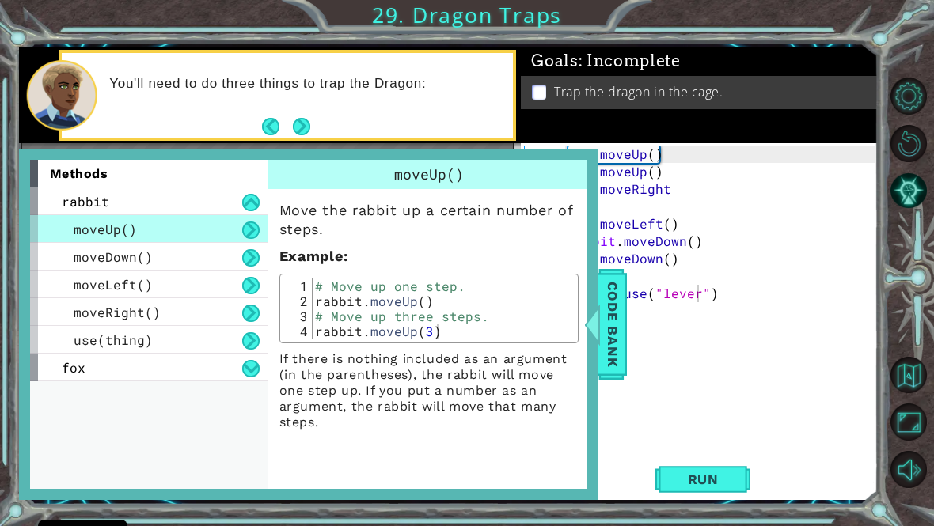
click at [611, 359] on span "Code Bank" at bounding box center [612, 324] width 25 height 97
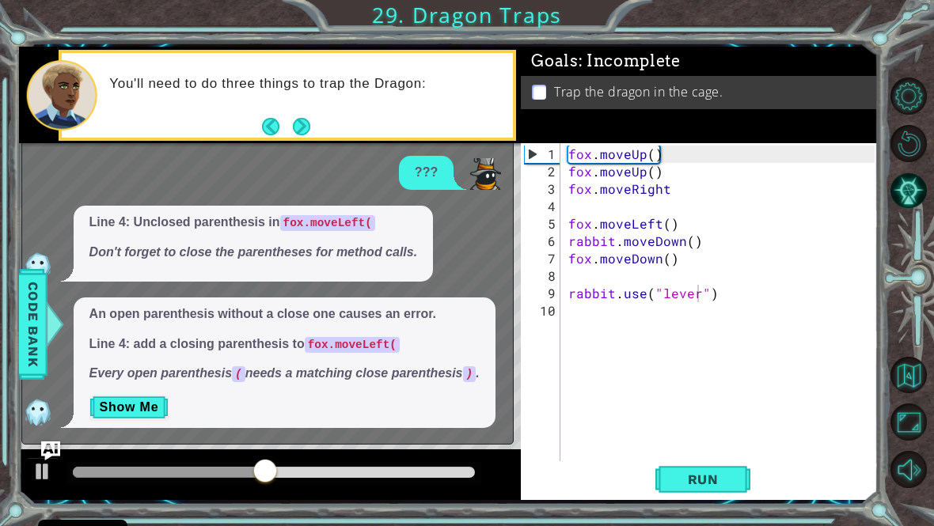
click at [34, 339] on span "Code Bank" at bounding box center [33, 324] width 25 height 97
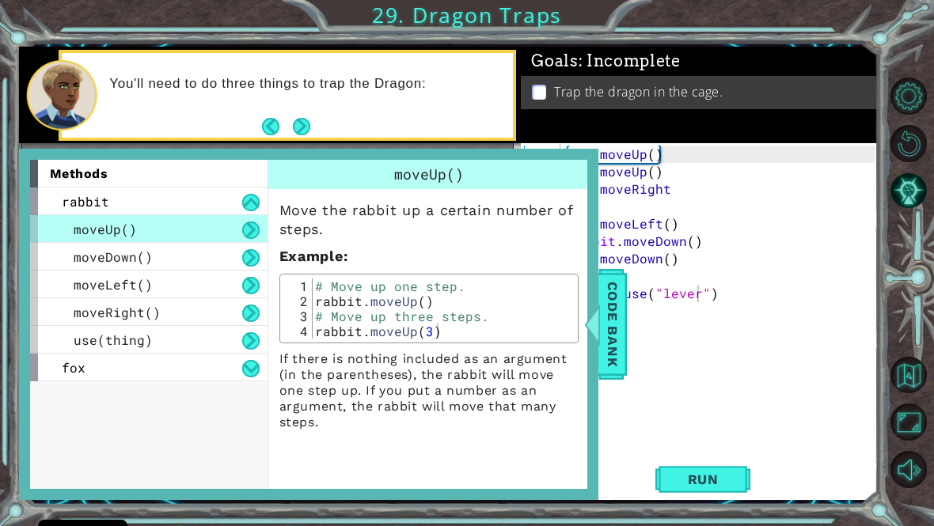
click at [625, 345] on div "Code Bank" at bounding box center [612, 324] width 28 height 111
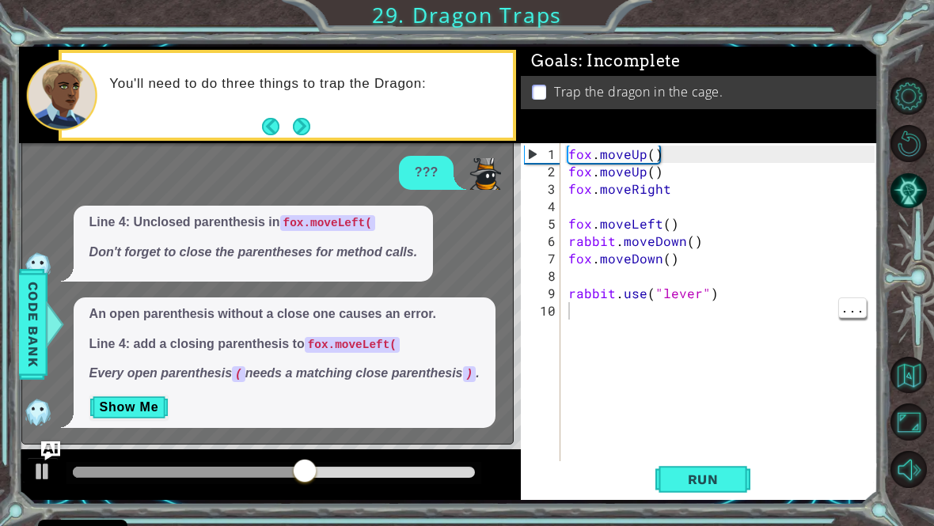
click at [528, 158] on div "1" at bounding box center [543, 154] width 36 height 17
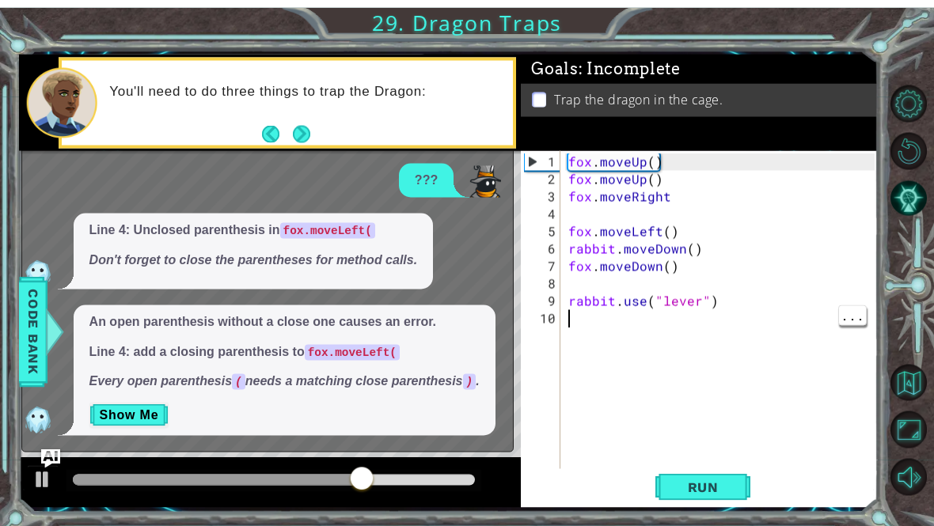
click at [335, 324] on p "An open parenthesis without a close one causes an error." at bounding box center [284, 315] width 390 height 18
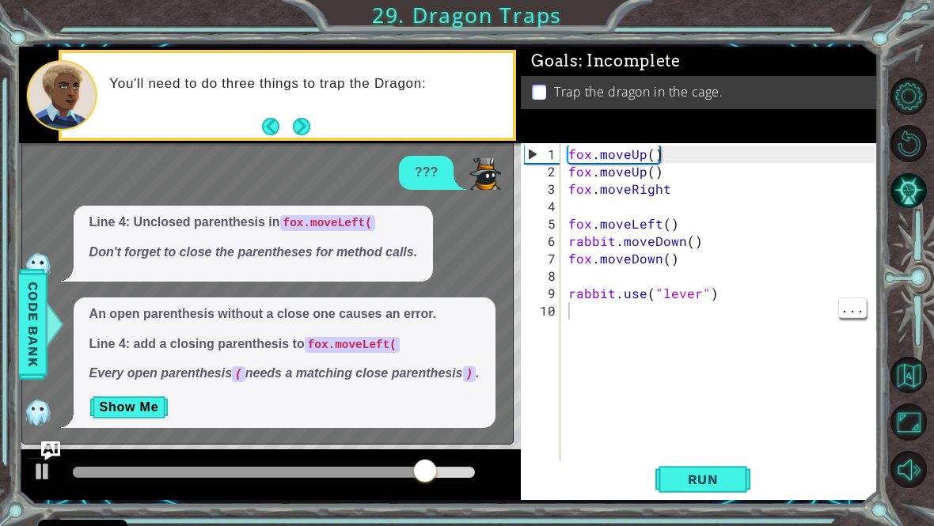
click at [492, 488] on div at bounding box center [270, 475] width 503 height 51
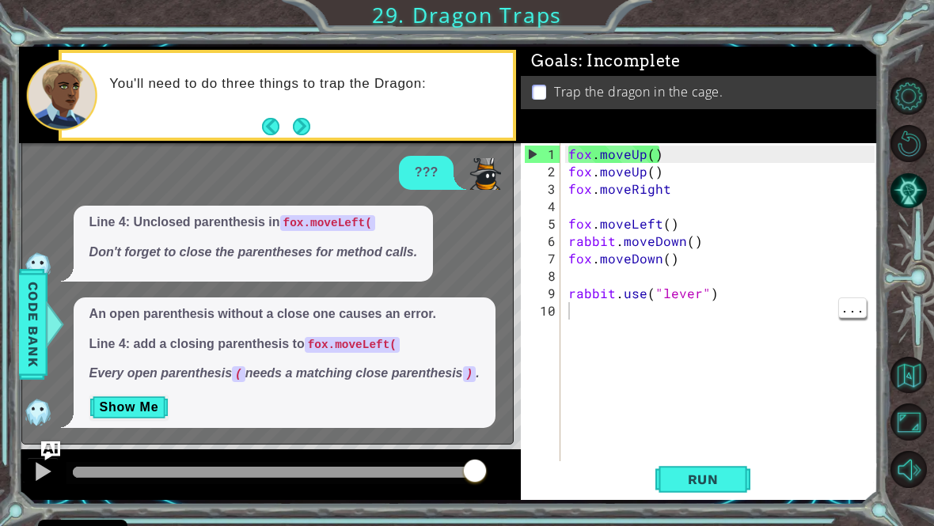
click at [906, 161] on button "Restart Level" at bounding box center [909, 143] width 37 height 37
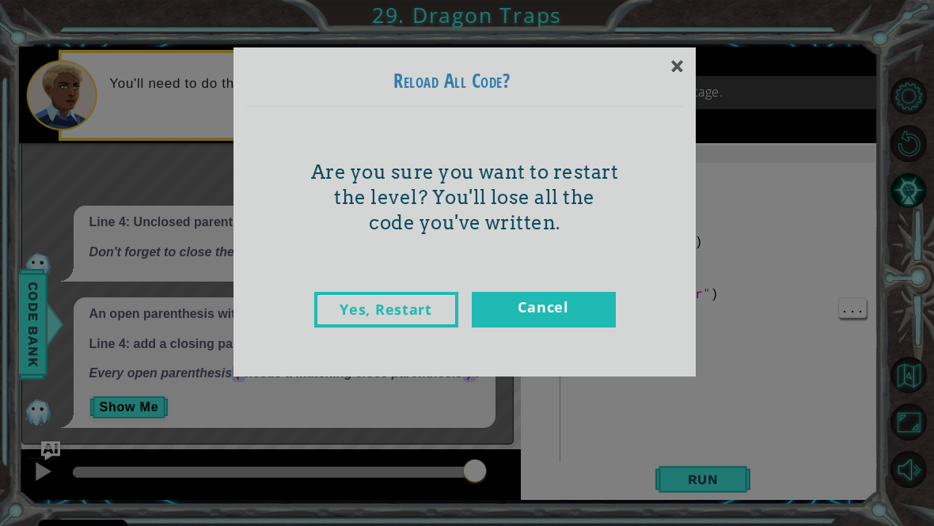
click at [389, 298] on link "Yes, Restart" at bounding box center [386, 310] width 144 height 36
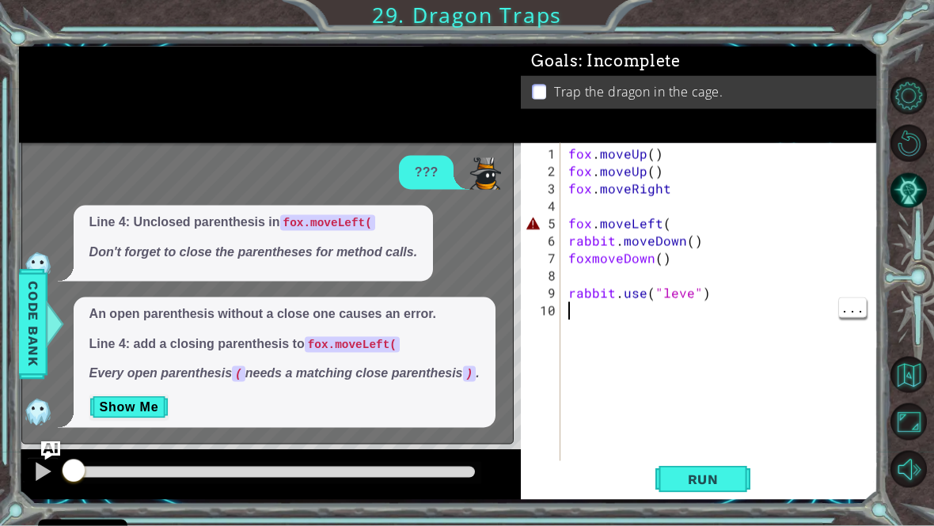
click at [889, 17] on div "1 2 3 4 5 6 7 8 9 10 fox . moveUp ( ) fox . moveUp ( ) fox . moveRight fox . mo…" at bounding box center [467, 263] width 934 height 526
click at [557, 125] on div "Goals : Incomplete Trap the dragon in the cage." at bounding box center [699, 95] width 357 height 97
click at [902, 113] on button "Level Options" at bounding box center [909, 96] width 37 height 37
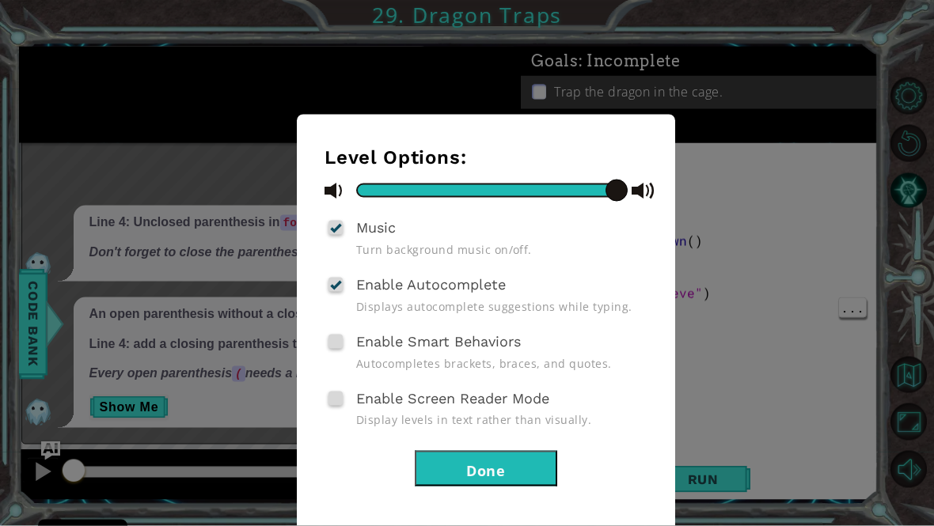
click at [720, 192] on div "Level Options: Music Turn background music on/off. Enable Autocomplete Displays…" at bounding box center [467, 263] width 934 height 526
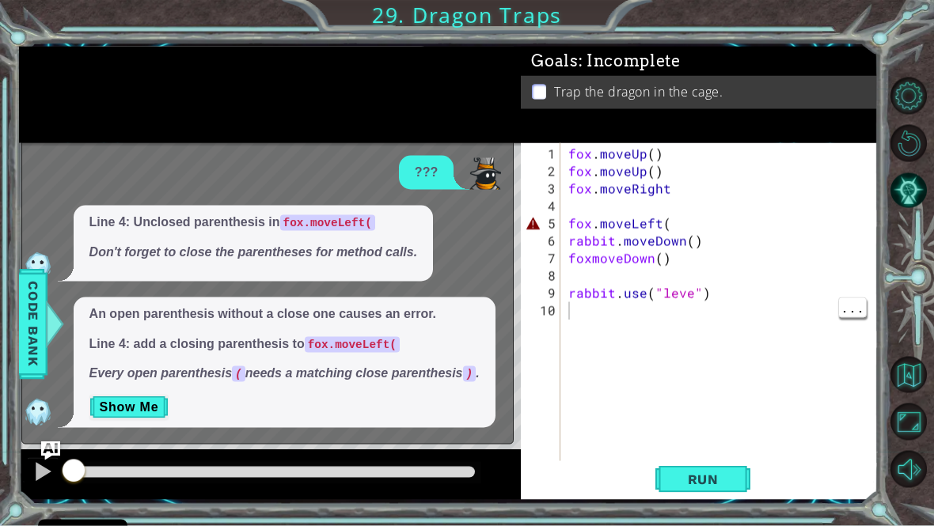
click at [508, 477] on div at bounding box center [270, 475] width 503 height 51
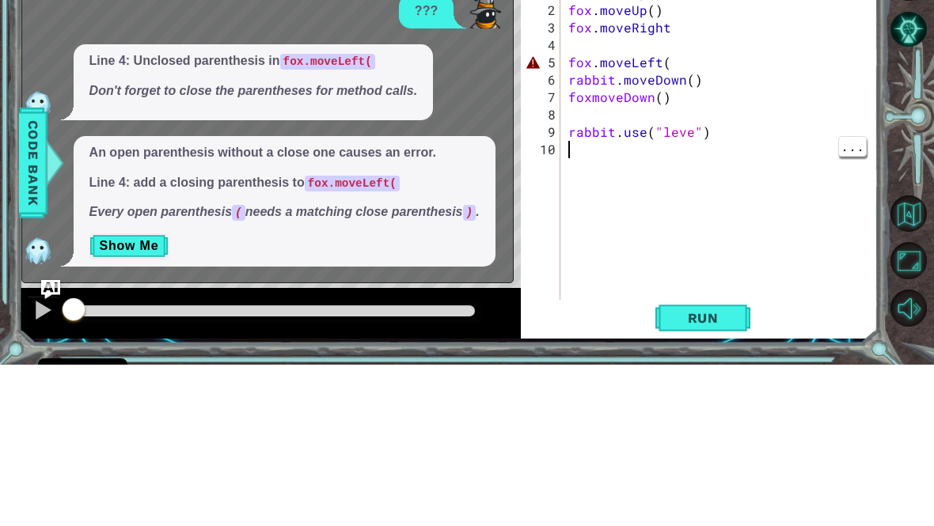
click at [454, 306] on p "An open parenthesis without a close one causes an error." at bounding box center [284, 315] width 390 height 18
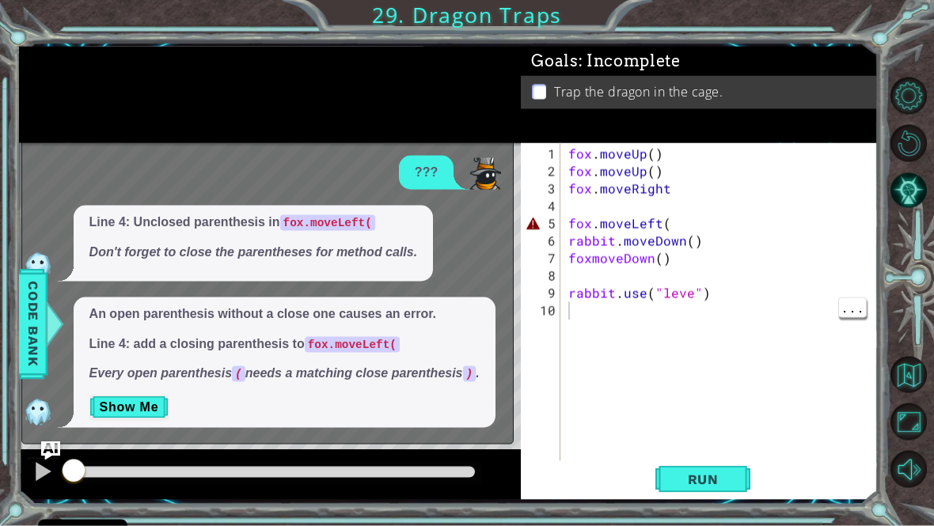
click at [146, 420] on button "Show Me" at bounding box center [129, 407] width 80 height 25
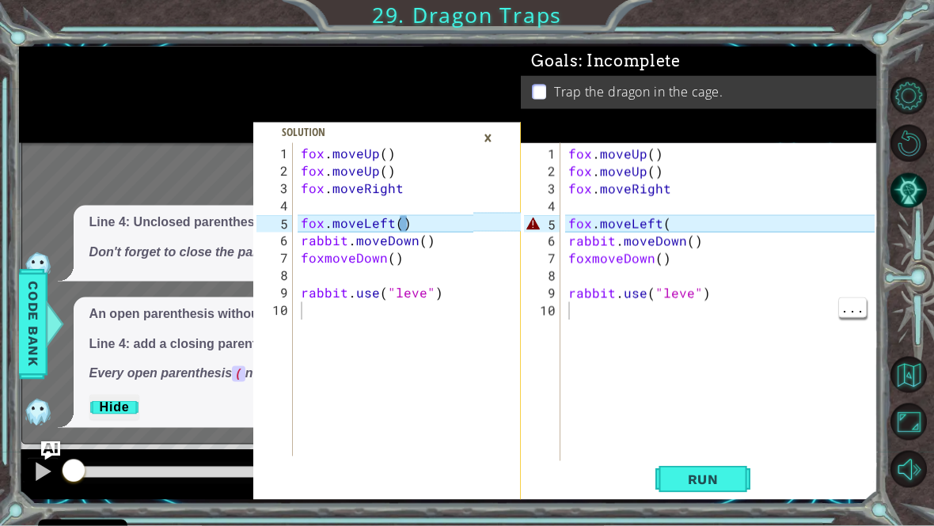
click at [139, 409] on button "Hide" at bounding box center [114, 407] width 51 height 25
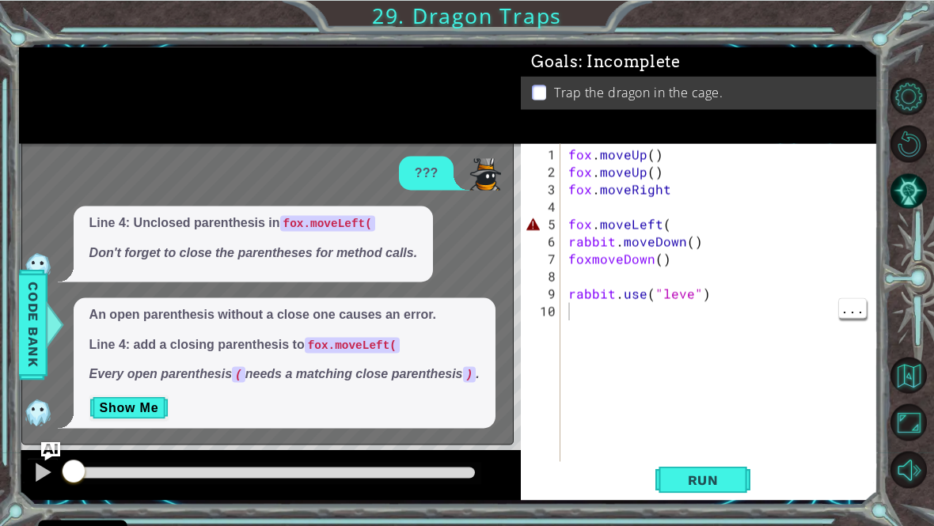
click at [847, 306] on span "..." at bounding box center [852, 308] width 27 height 20
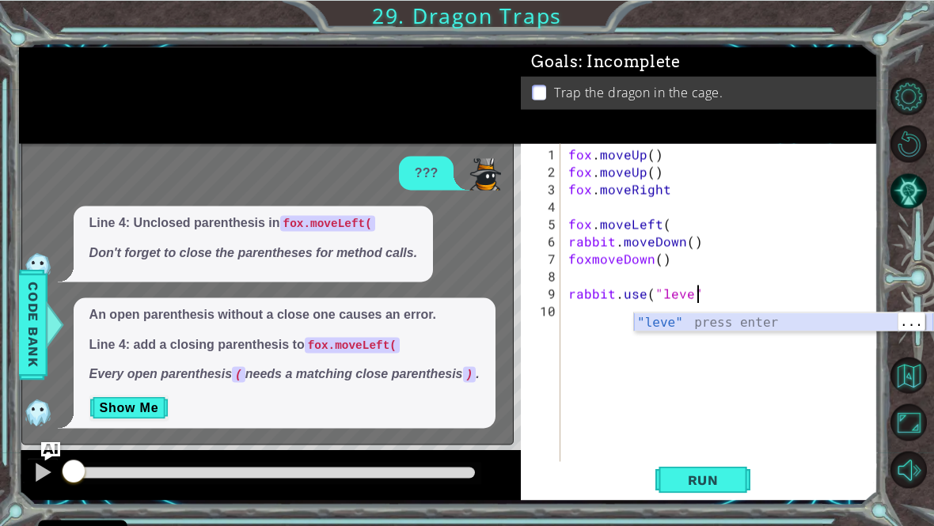
click at [810, 327] on div ""leve" press enter" at bounding box center [783, 341] width 299 height 57
type textarea "rabbit.use("leve"
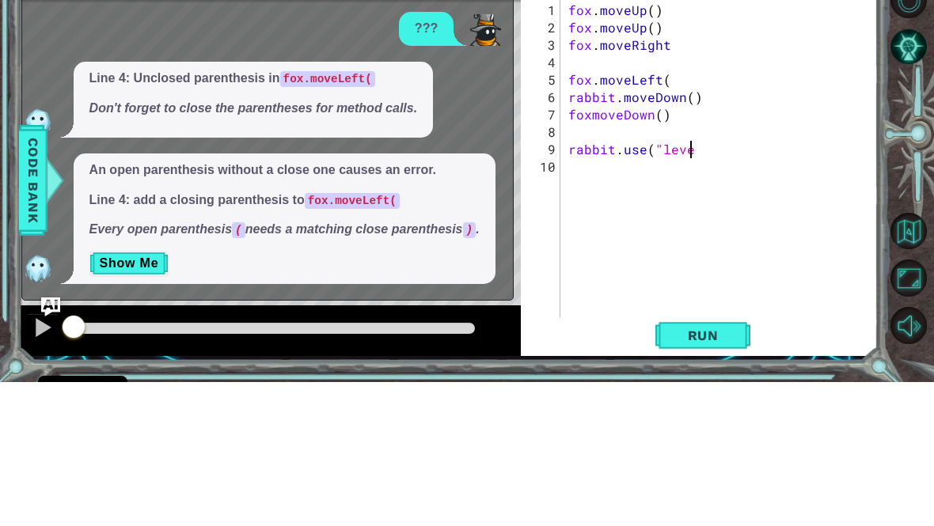
click at [914, 451] on button "Mute" at bounding box center [909, 469] width 37 height 37
click at [917, 451] on button "Unmute" at bounding box center [909, 469] width 37 height 37
click at [914, 451] on button "Unmute" at bounding box center [909, 469] width 37 height 37
click at [916, 451] on button "Unmute" at bounding box center [909, 469] width 37 height 37
click at [917, 451] on button "Mute" at bounding box center [909, 469] width 37 height 37
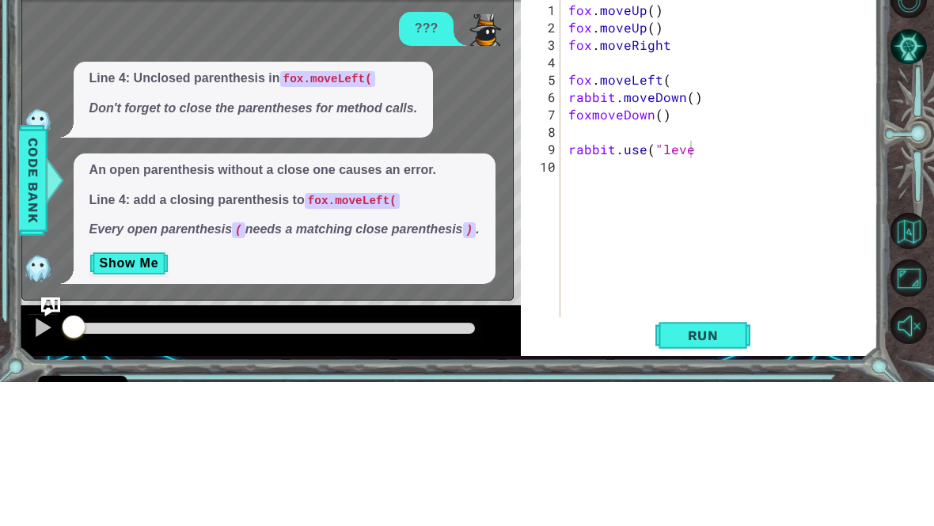
click at [916, 451] on button "Unmute" at bounding box center [909, 469] width 37 height 37
click at [919, 451] on button "Unmute" at bounding box center [909, 469] width 37 height 37
click at [924, 451] on button "Unmute" at bounding box center [909, 469] width 37 height 37
click at [906, 451] on button "Mute" at bounding box center [909, 469] width 37 height 37
click at [926, 215] on div at bounding box center [913, 283] width 42 height 137
